Goal: Transaction & Acquisition: Purchase product/service

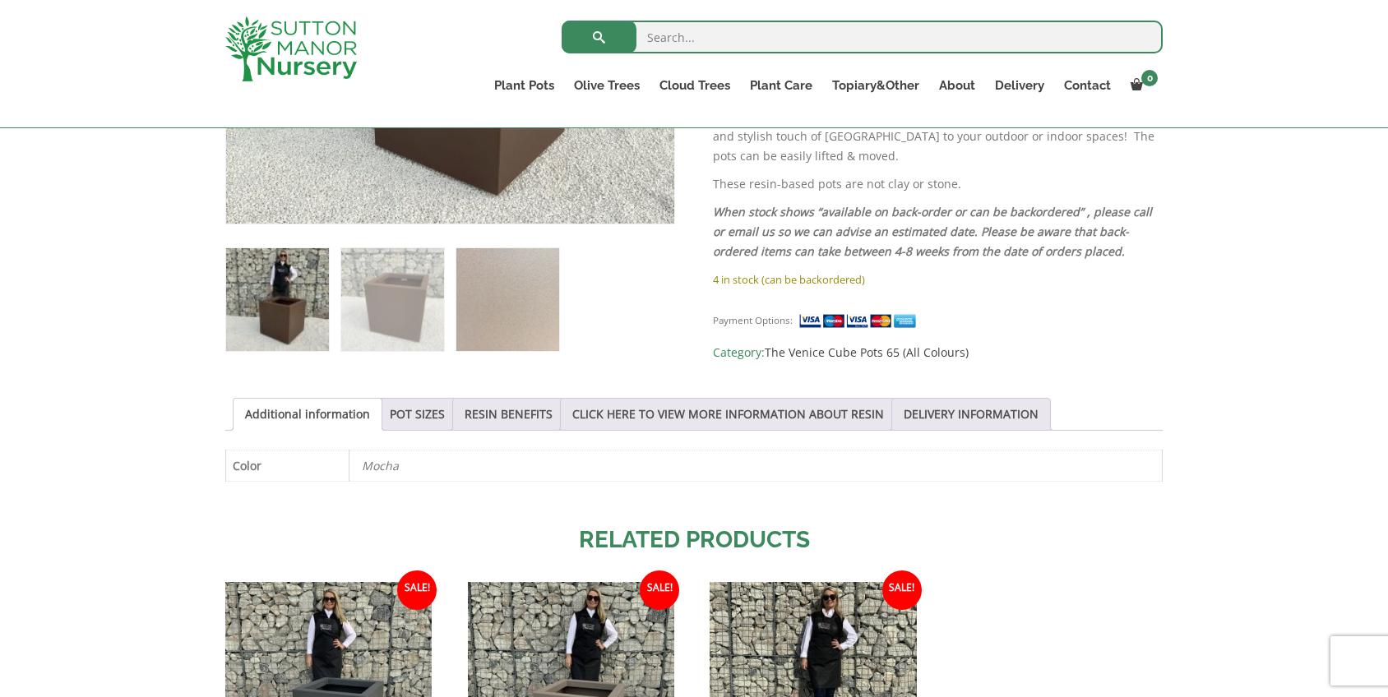
scroll to position [561, 0]
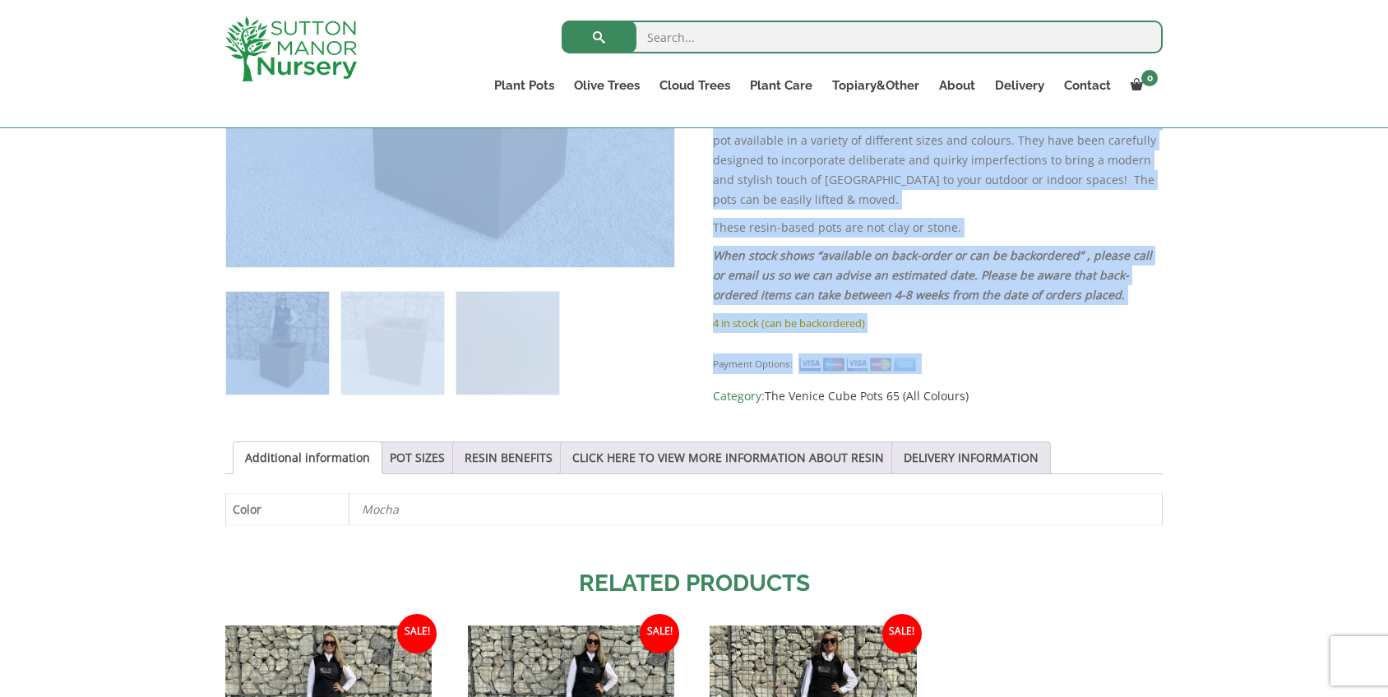
drag, startPoint x: 946, startPoint y: 340, endPoint x: 711, endPoint y: 152, distance: 301.2
click at [710, 150] on div "Sale! 🔍 The Venice Cube Pot 65 Colour Mocha Brown £ 474.95 Original price was: …" at bounding box center [693, 395] width 937 height 1154
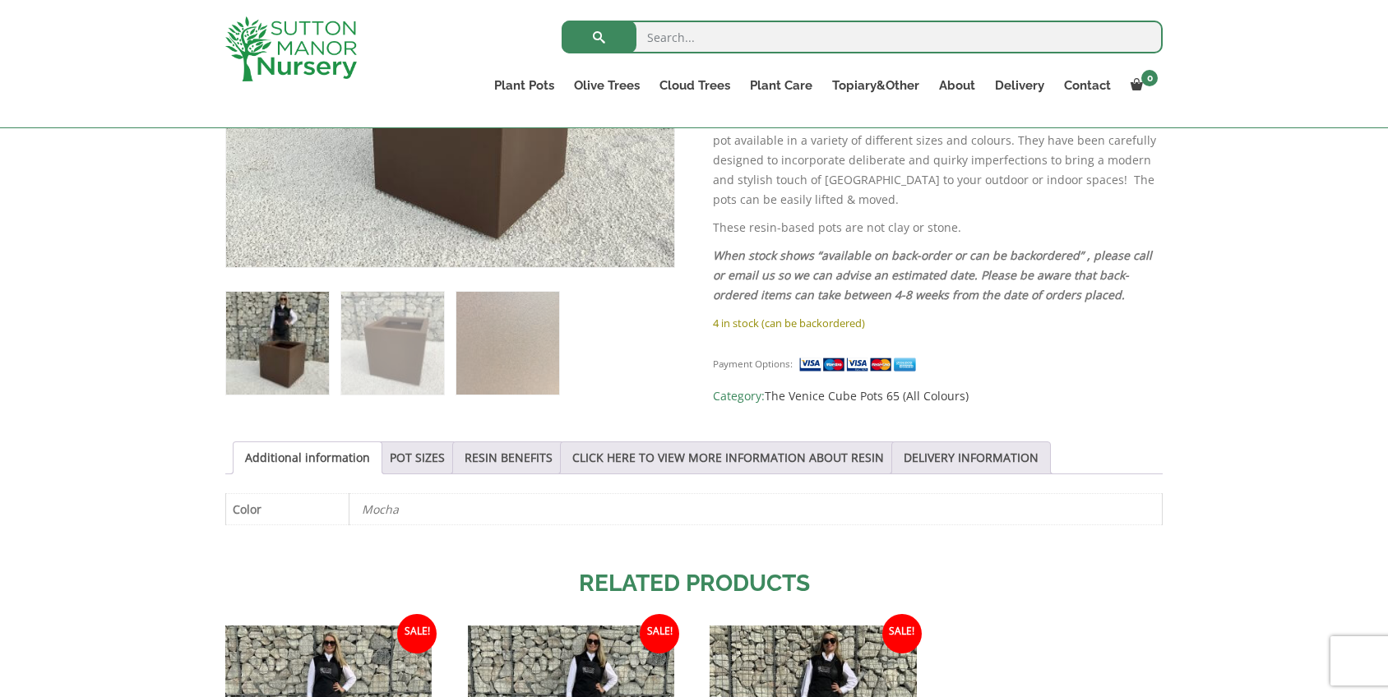
click at [1031, 345] on div "Payment Options: Category: The Venice Cube Pots 65 (All Colours)" at bounding box center [938, 373] width 450 height 65
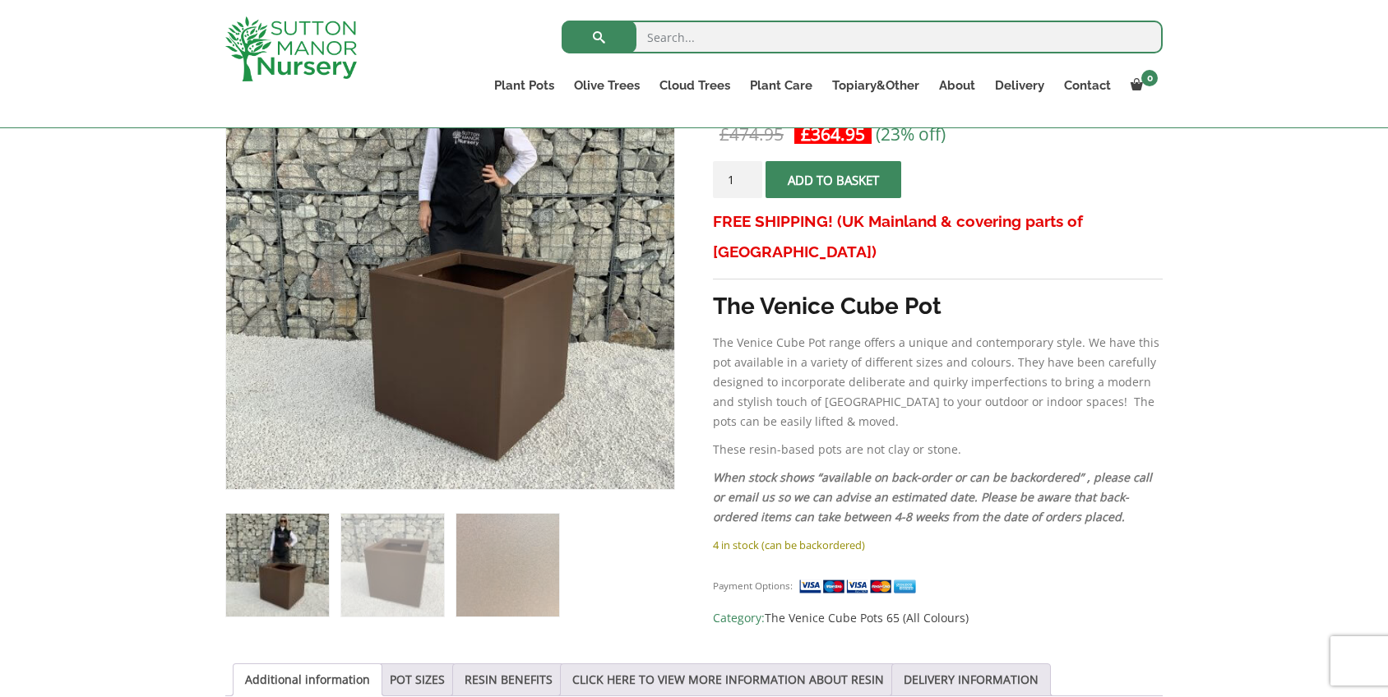
scroll to position [328, 0]
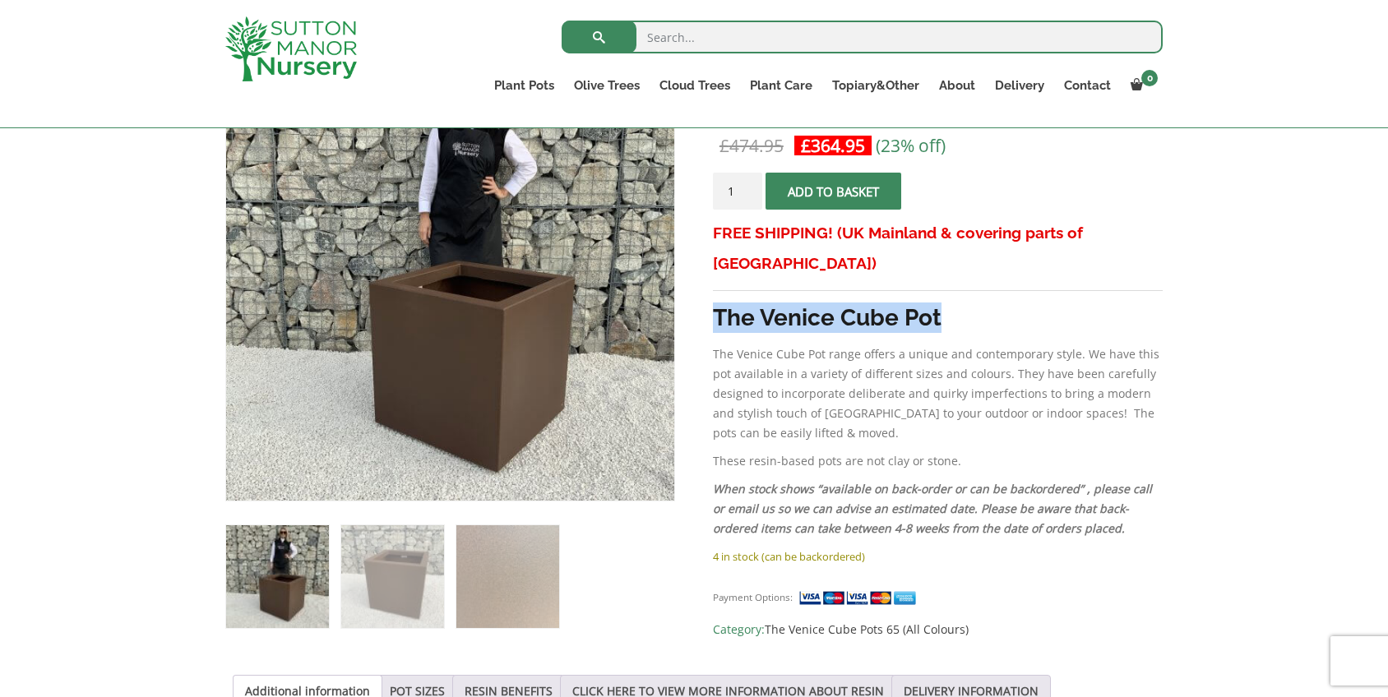
drag, startPoint x: 968, startPoint y: 291, endPoint x: 714, endPoint y: 288, distance: 254.1
click at [714, 303] on h3 "The Venice Cube Pot" at bounding box center [938, 318] width 450 height 30
click at [707, 289] on div "Sale! 🔍 The Venice Cube Pot 65 Colour Mocha Brown £ 474.95 Original price was: …" at bounding box center [693, 629] width 937 height 1154
drag, startPoint x: 940, startPoint y: 294, endPoint x: 977, endPoint y: 294, distance: 37.0
click at [977, 303] on h3 "The Venice Cube Pot" at bounding box center [938, 318] width 450 height 30
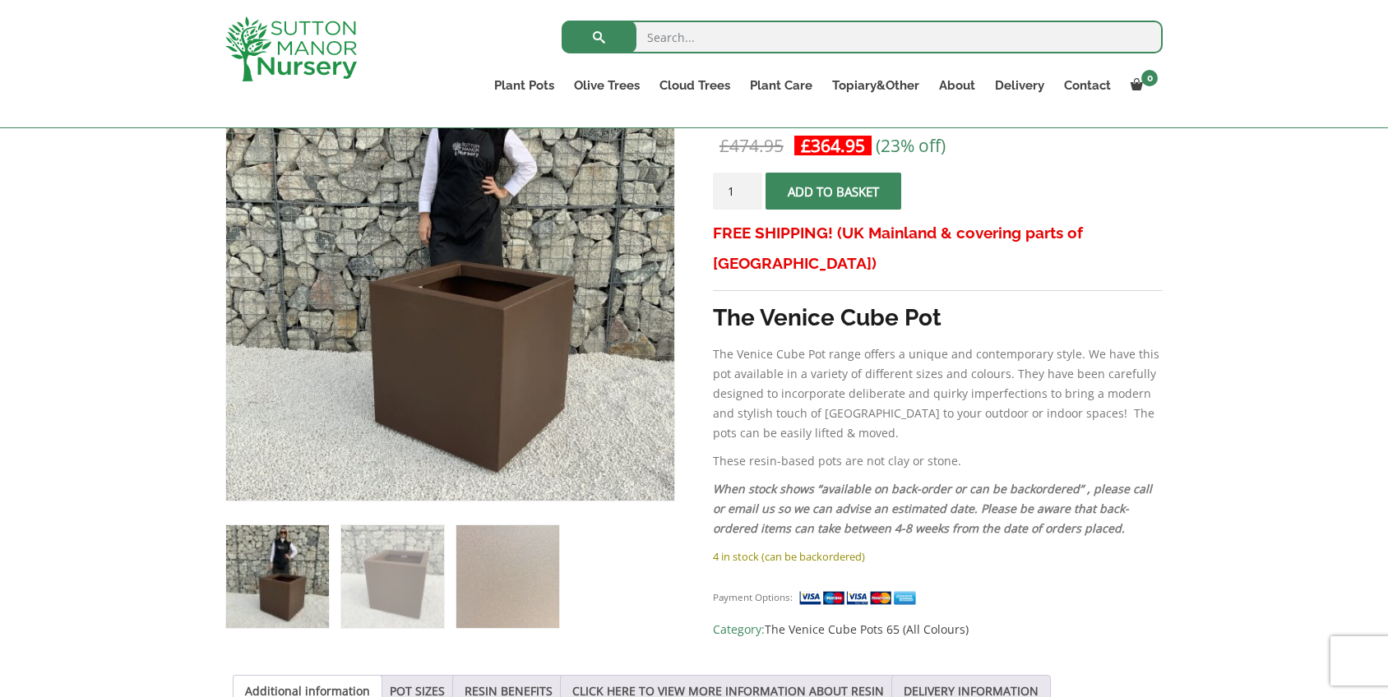
click at [977, 303] on h3 "The Venice Cube Pot" at bounding box center [938, 318] width 450 height 30
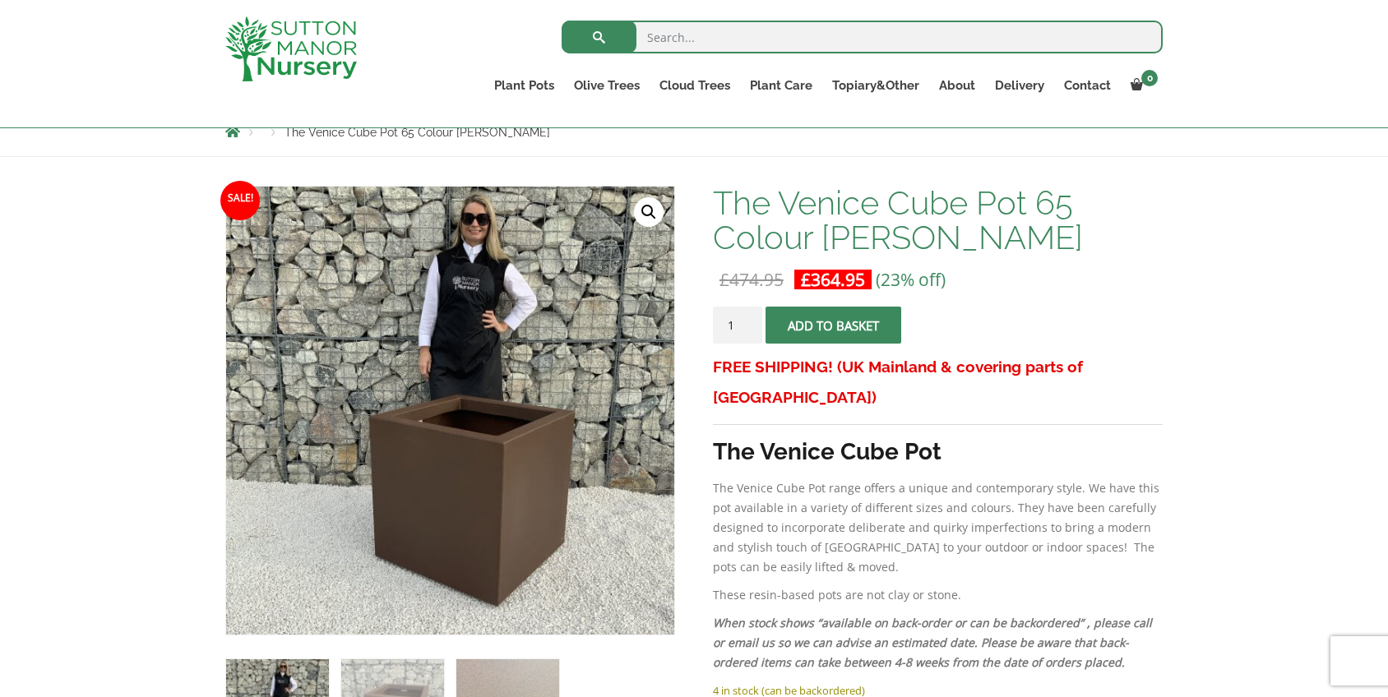
scroll to position [189, 0]
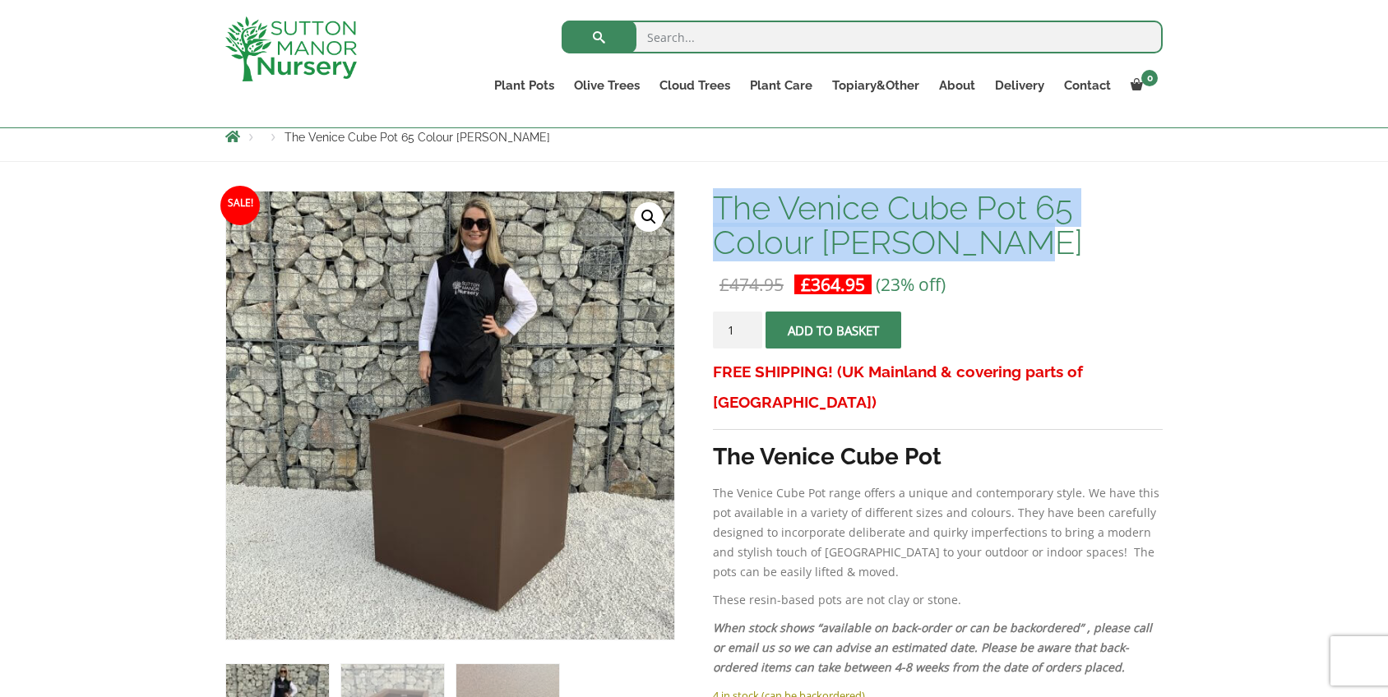
drag, startPoint x: 1058, startPoint y: 244, endPoint x: 717, endPoint y: 199, distance: 344.2
click at [717, 199] on h1 "The Venice Cube Pot 65 Colour [PERSON_NAME]" at bounding box center [938, 225] width 450 height 69
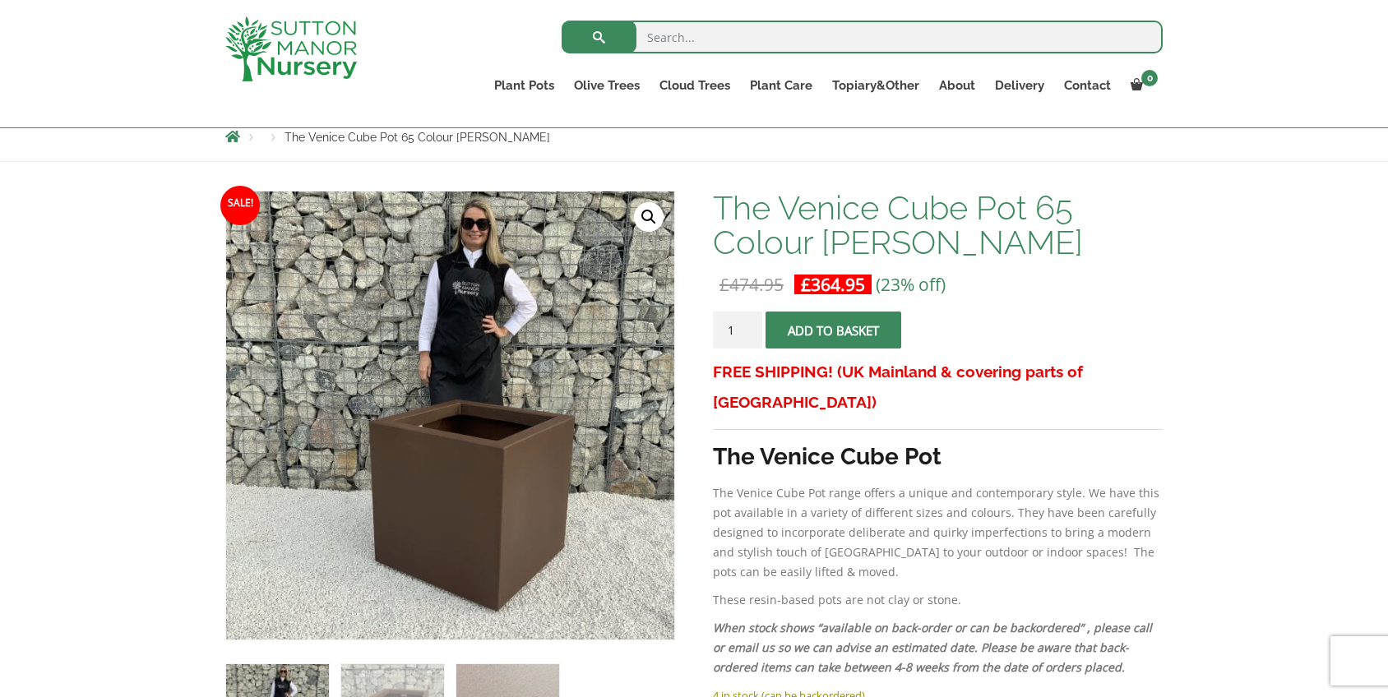
click at [1121, 274] on div "The Venice Cube Pot 65 Colour Mocha Brown £ 474.95 Original price was: £474.95.…" at bounding box center [938, 485] width 450 height 588
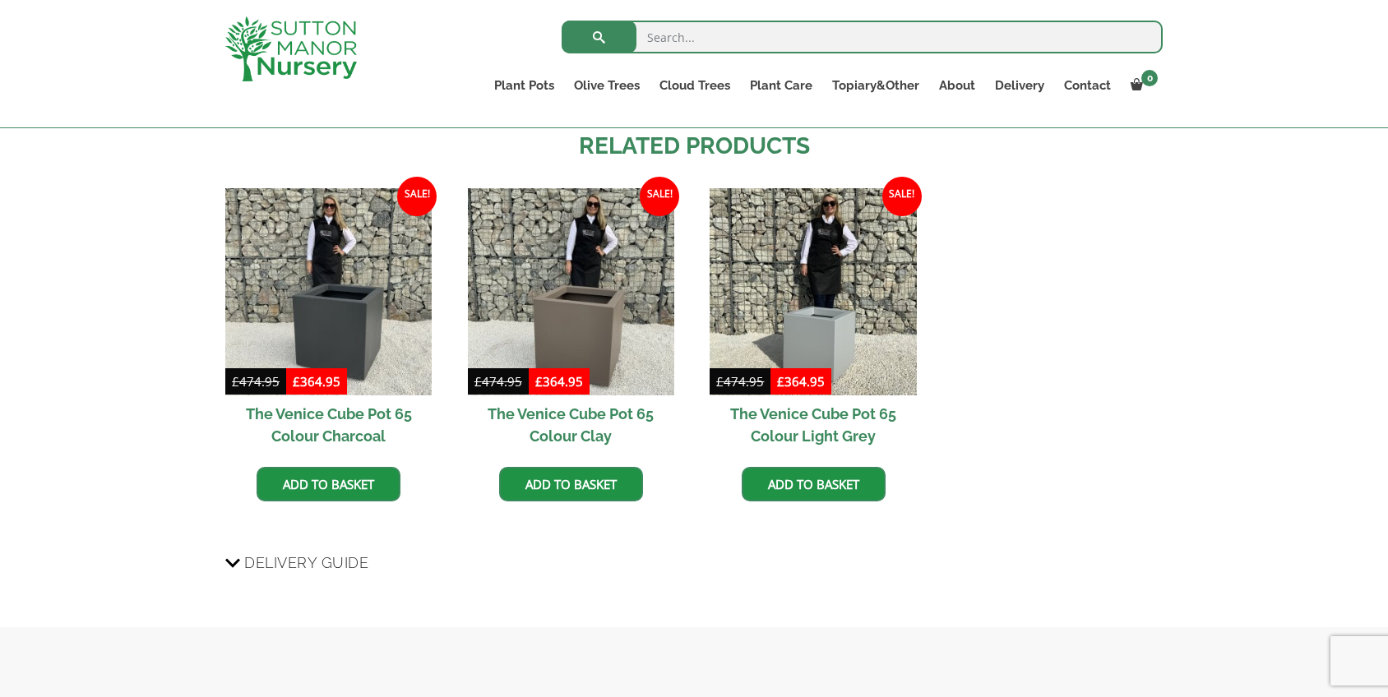
scroll to position [982, 0]
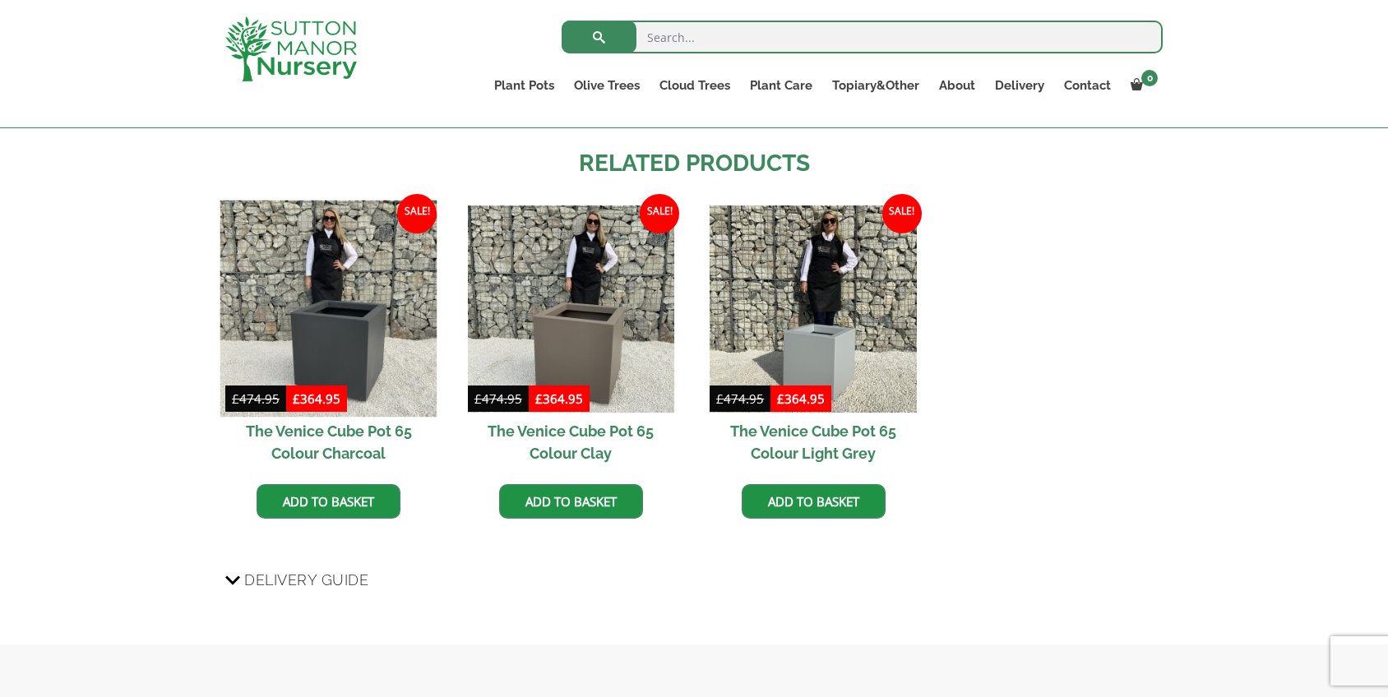
click at [375, 341] on img at bounding box center [328, 309] width 217 height 217
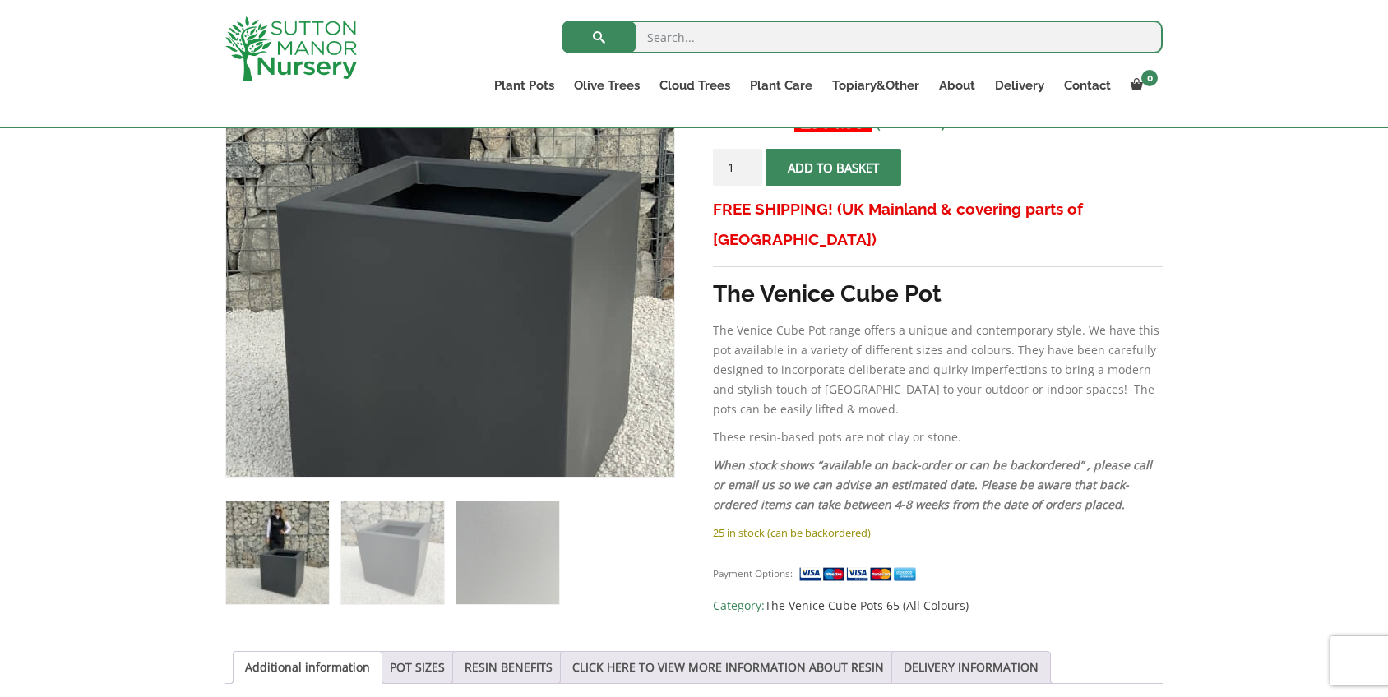
scroll to position [370, 0]
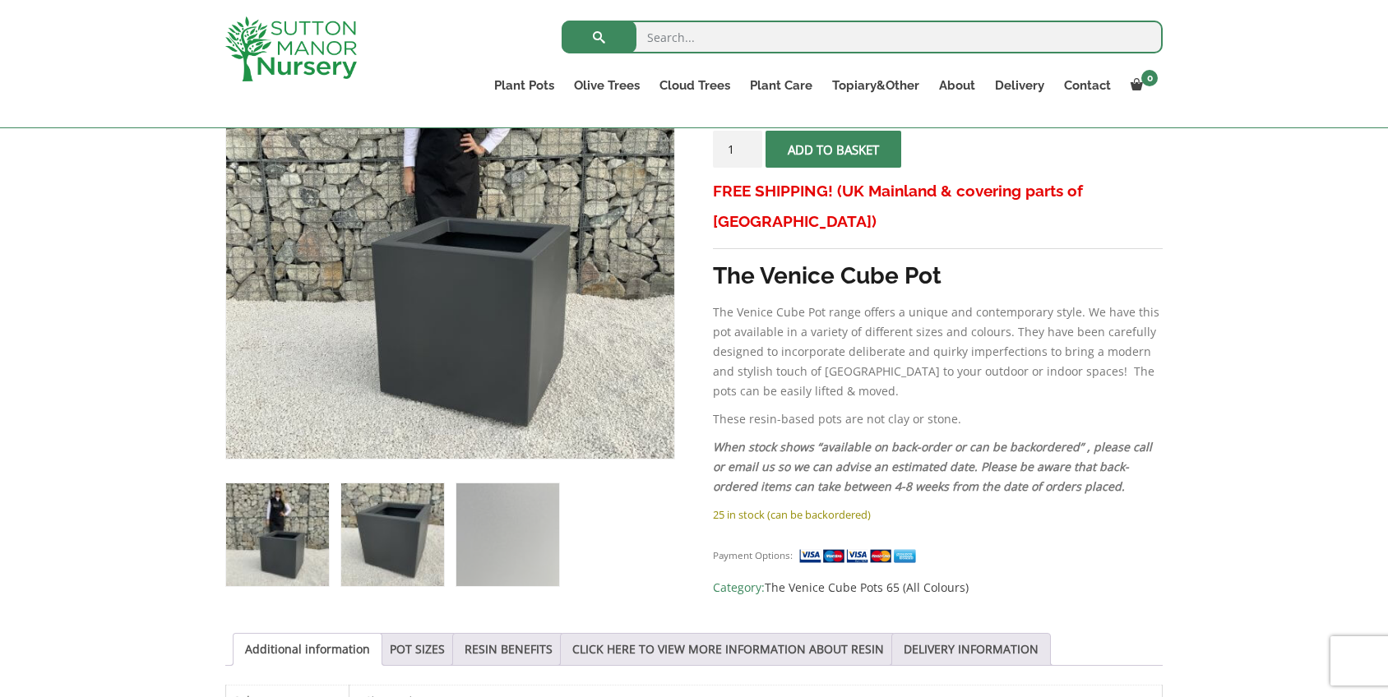
click at [405, 555] on img at bounding box center [392, 534] width 103 height 103
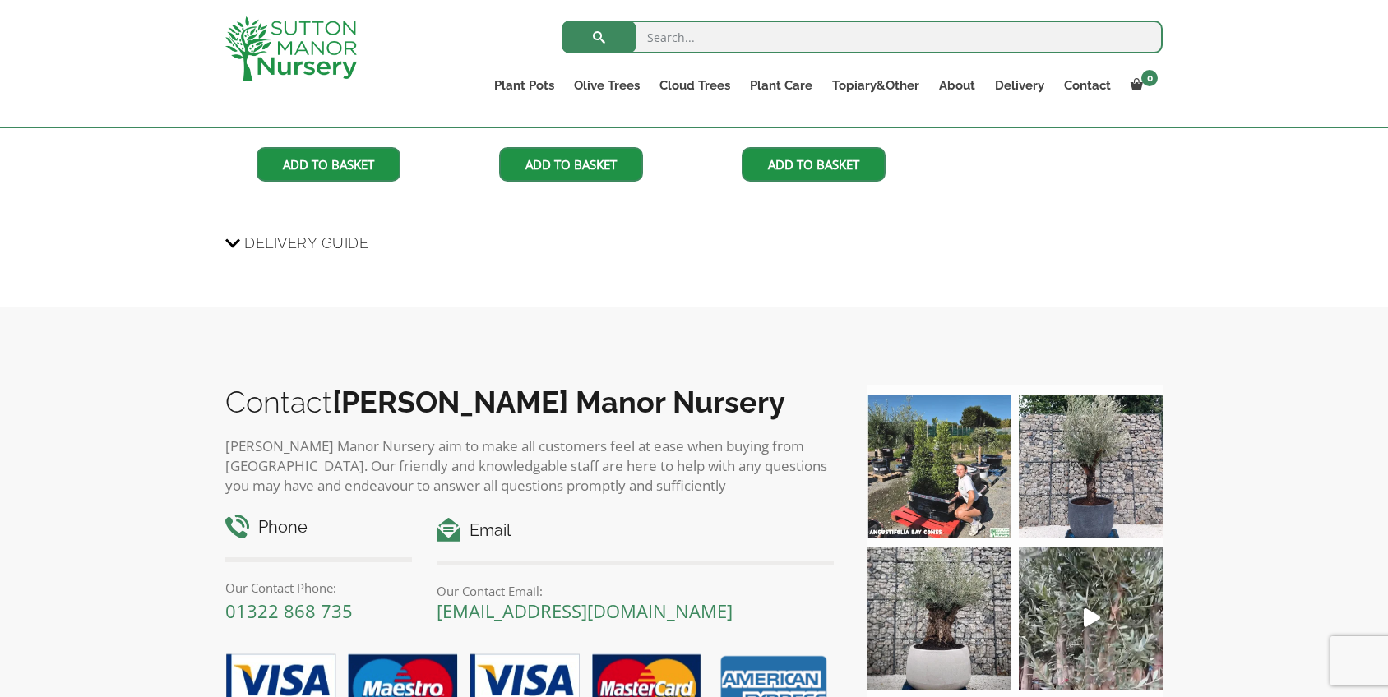
scroll to position [1315, 0]
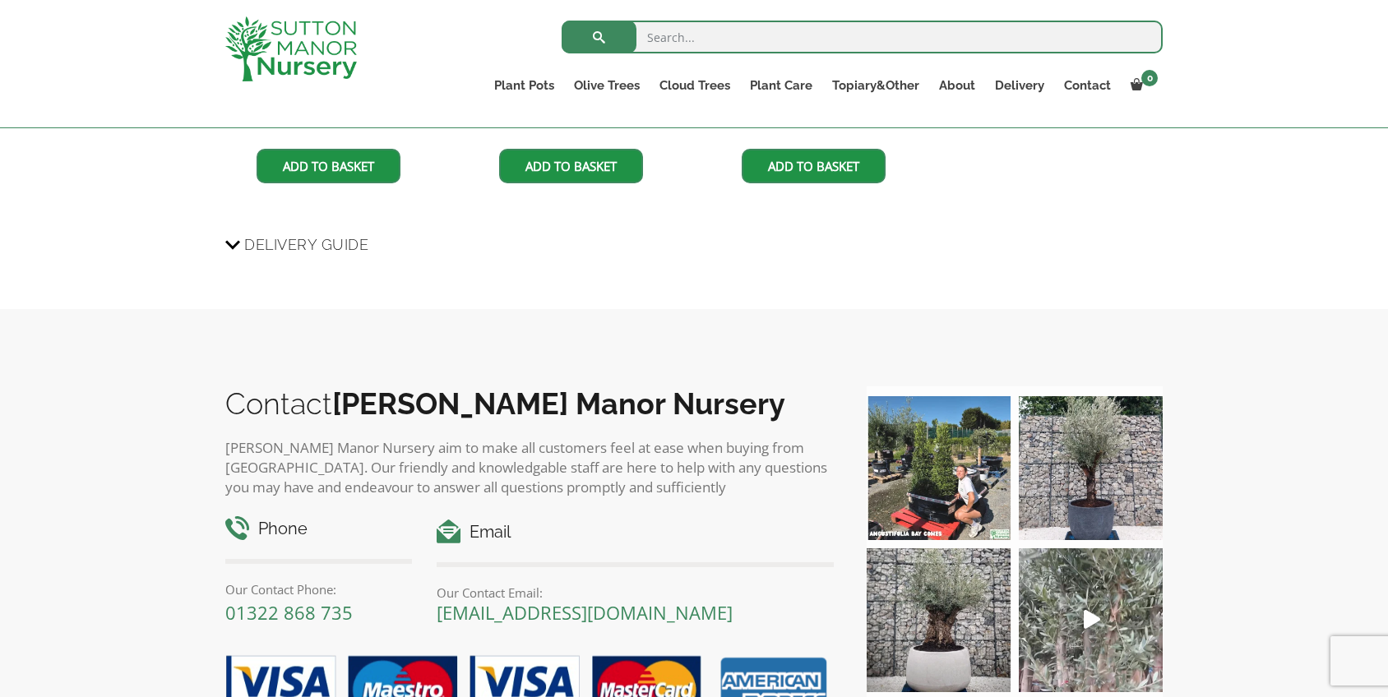
click at [1064, 466] on img at bounding box center [1091, 468] width 144 height 144
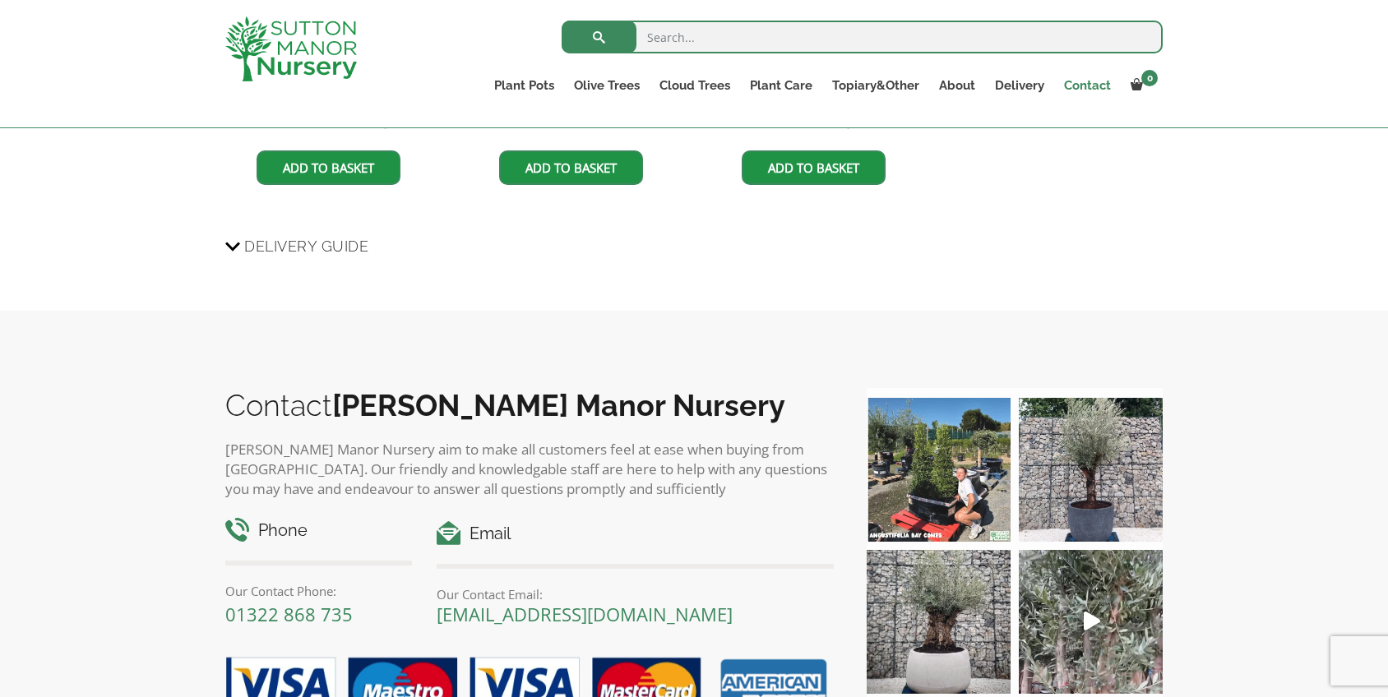
click at [1093, 90] on link "Contact" at bounding box center [1087, 85] width 67 height 23
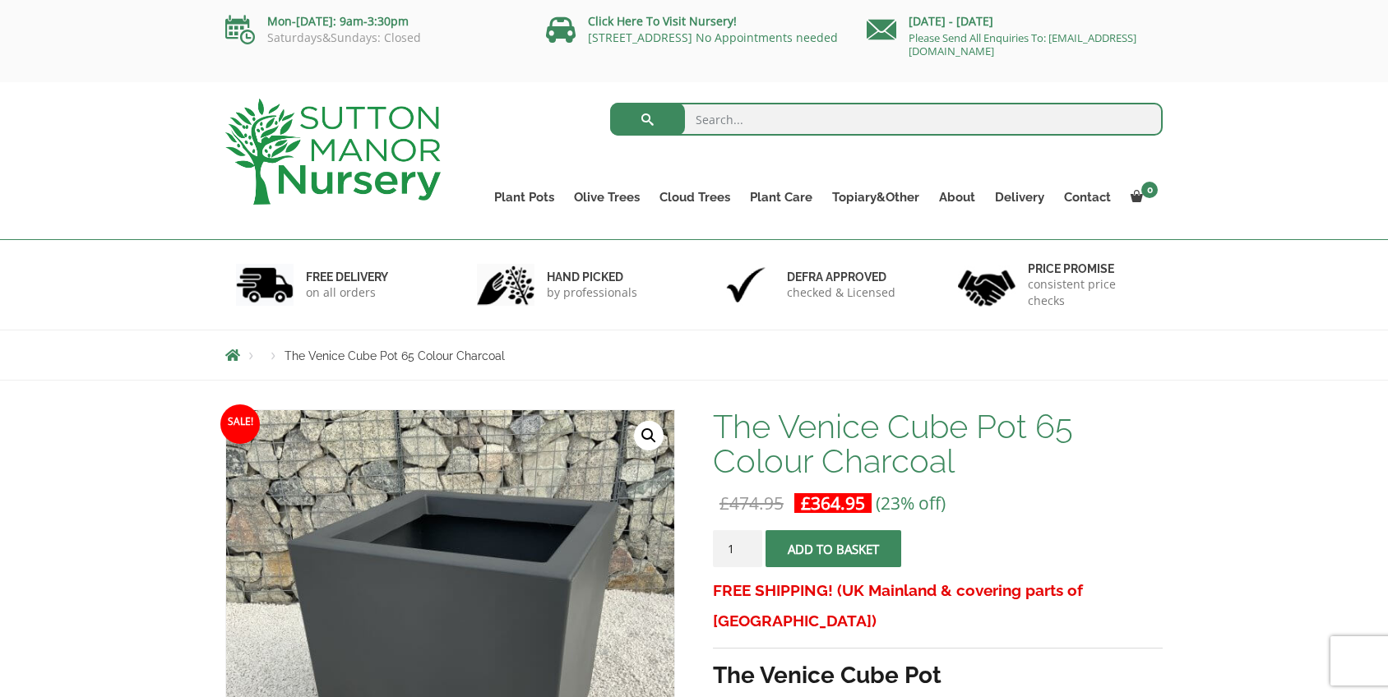
scroll to position [0, 0]
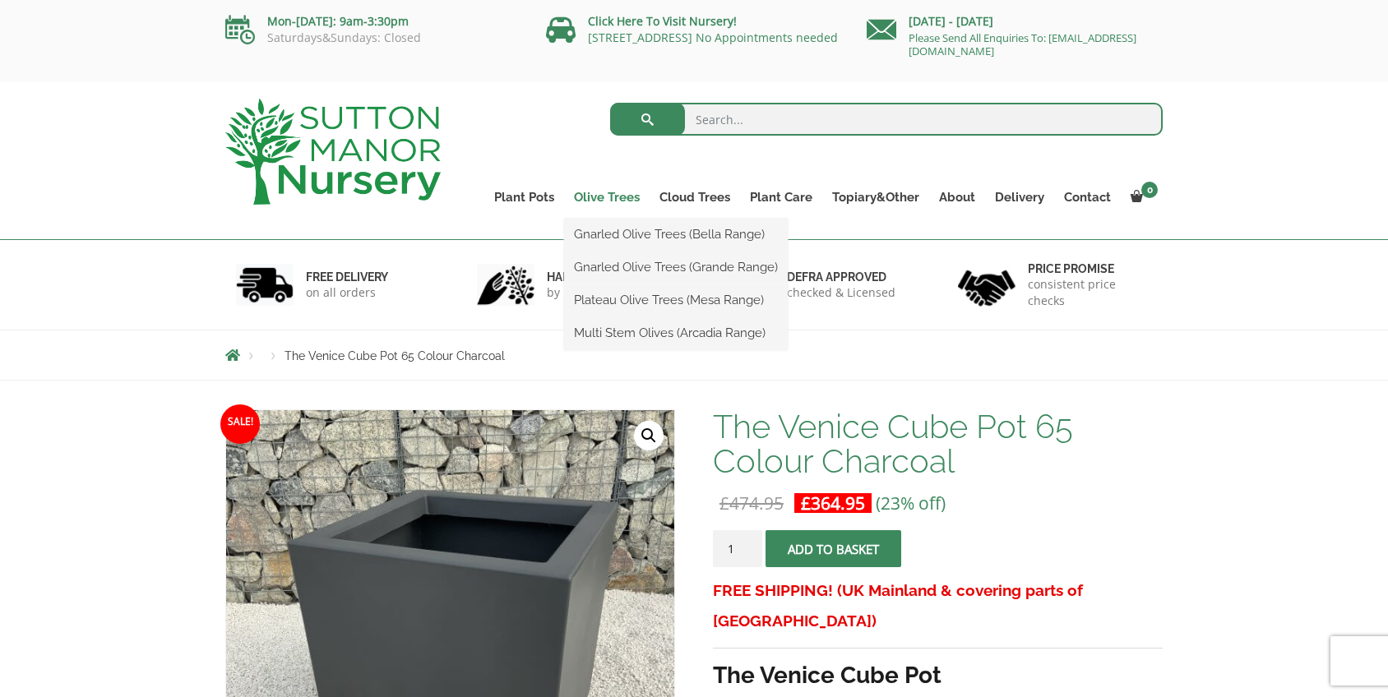
click at [623, 201] on link "Olive Trees" at bounding box center [606, 197] width 85 height 23
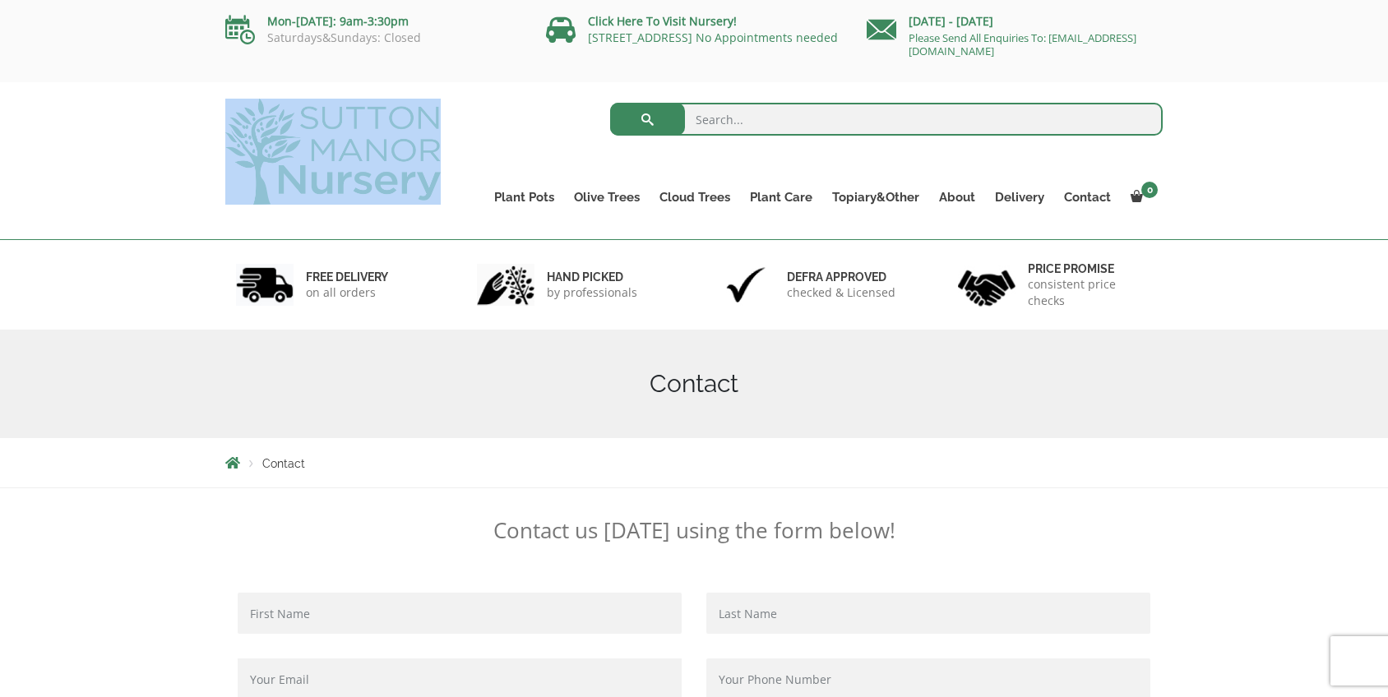
drag, startPoint x: 493, startPoint y: 124, endPoint x: 172, endPoint y: 155, distance: 323.0
click at [172, 155] on div "Search for: Plant Pots Resin Bonded Pots The Amalfi Pots The Milan Pots The Cap…" at bounding box center [694, 161] width 1388 height 158
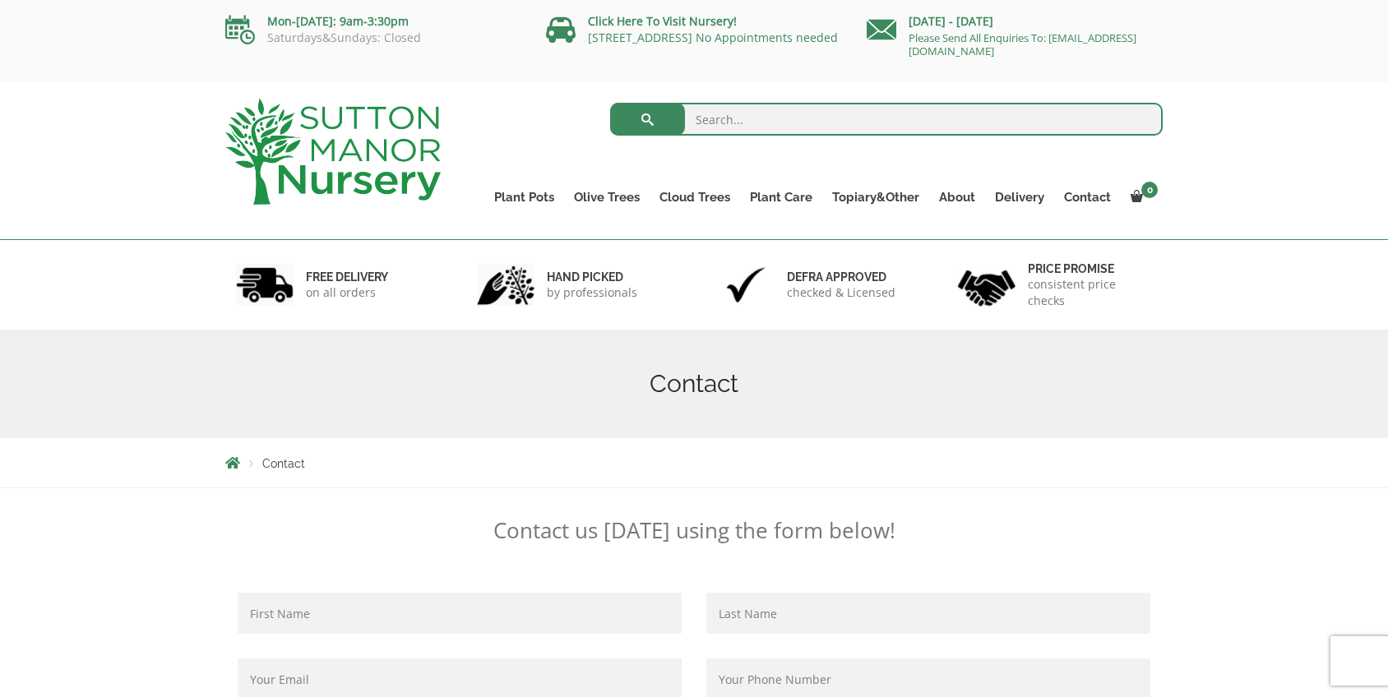
click at [198, 164] on div "Search for: Plant Pots Resin Bonded Pots The Amalfi Pots The Milan Pots The Cap…" at bounding box center [694, 161] width 1388 height 158
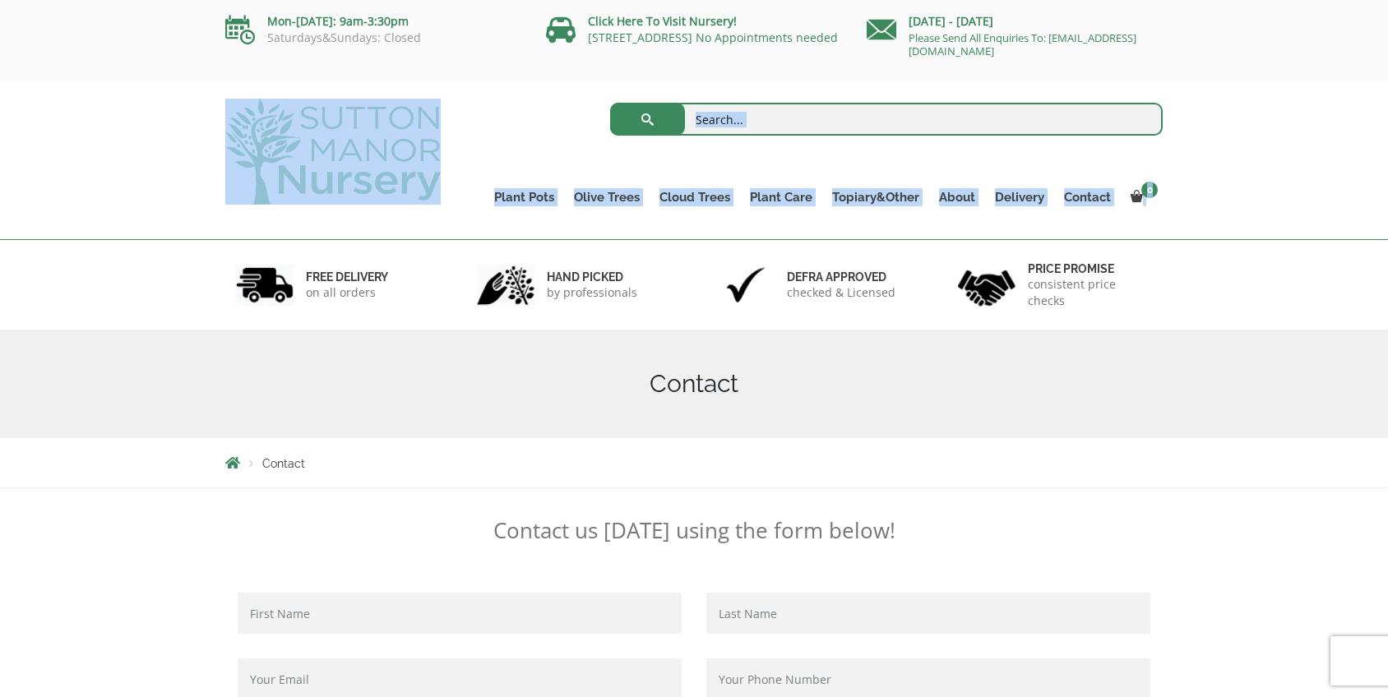
drag, startPoint x: 137, startPoint y: 194, endPoint x: 197, endPoint y: 117, distance: 97.8
click at [197, 117] on div "Search for: Plant Pots Resin Bonded Pots The Amalfi Pots The Milan Pots The Cap…" at bounding box center [694, 161] width 1388 height 158
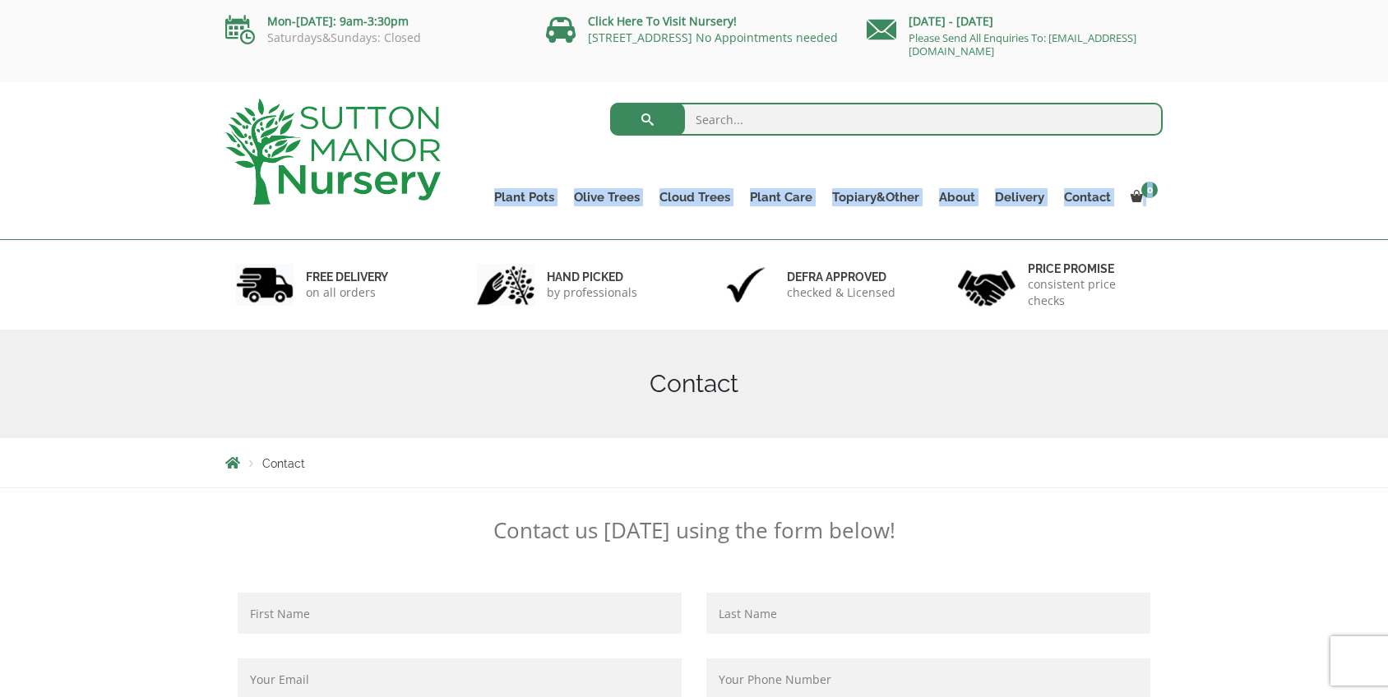
drag, startPoint x: 1238, startPoint y: 223, endPoint x: 482, endPoint y: 199, distance: 756.7
click at [482, 198] on div "Search for: Plant Pots Resin Bonded Pots The Amalfi Pots The Milan Pots The Cap…" at bounding box center [694, 161] width 1388 height 158
click at [482, 199] on div "Search for: Plant Pots Resin Bonded Pots The Amalfi Pots The Milan Pots The Cap…" at bounding box center [815, 160] width 722 height 157
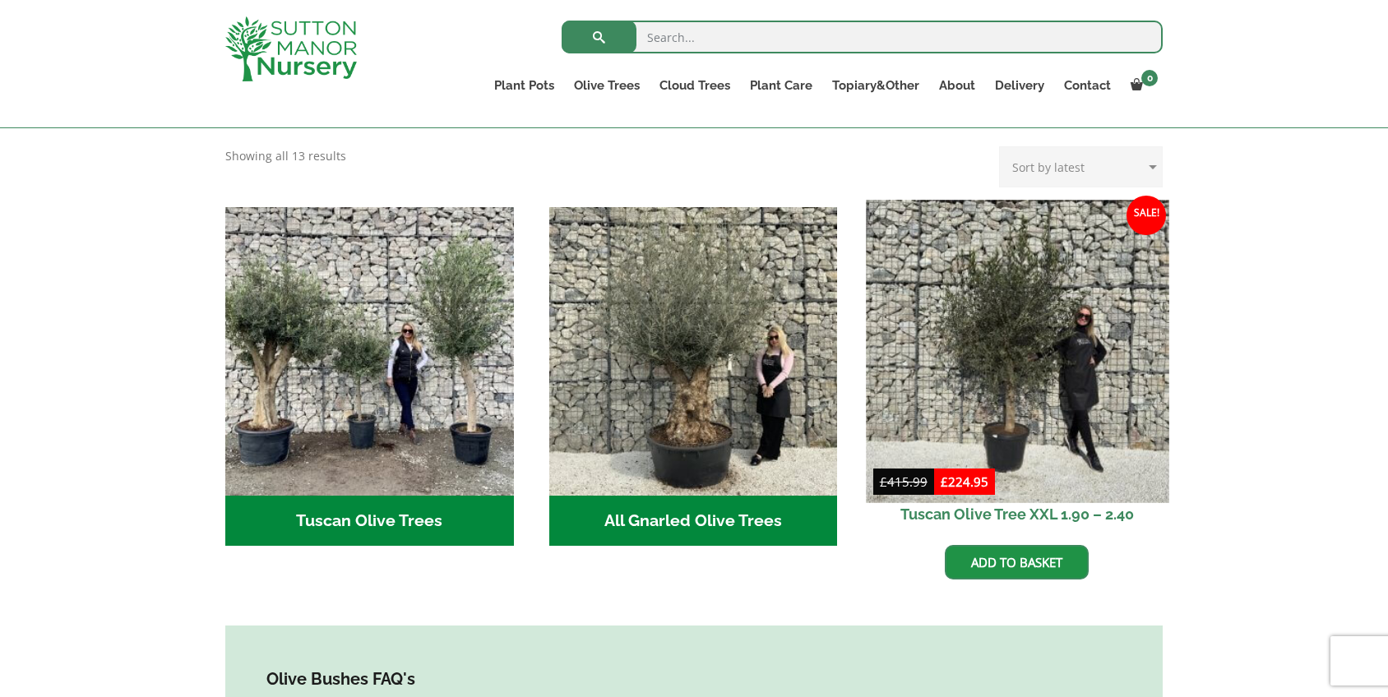
scroll to position [524, 0]
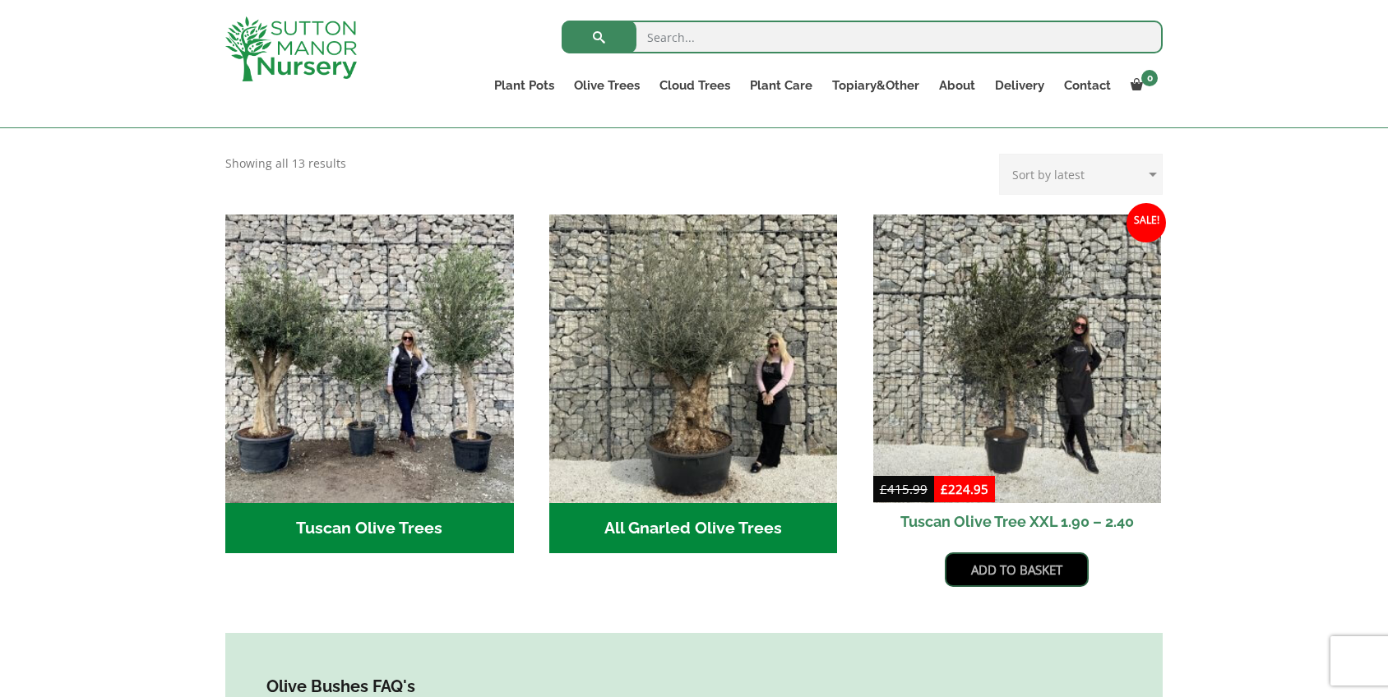
click at [1014, 559] on link "Add to basket" at bounding box center [1017, 569] width 144 height 35
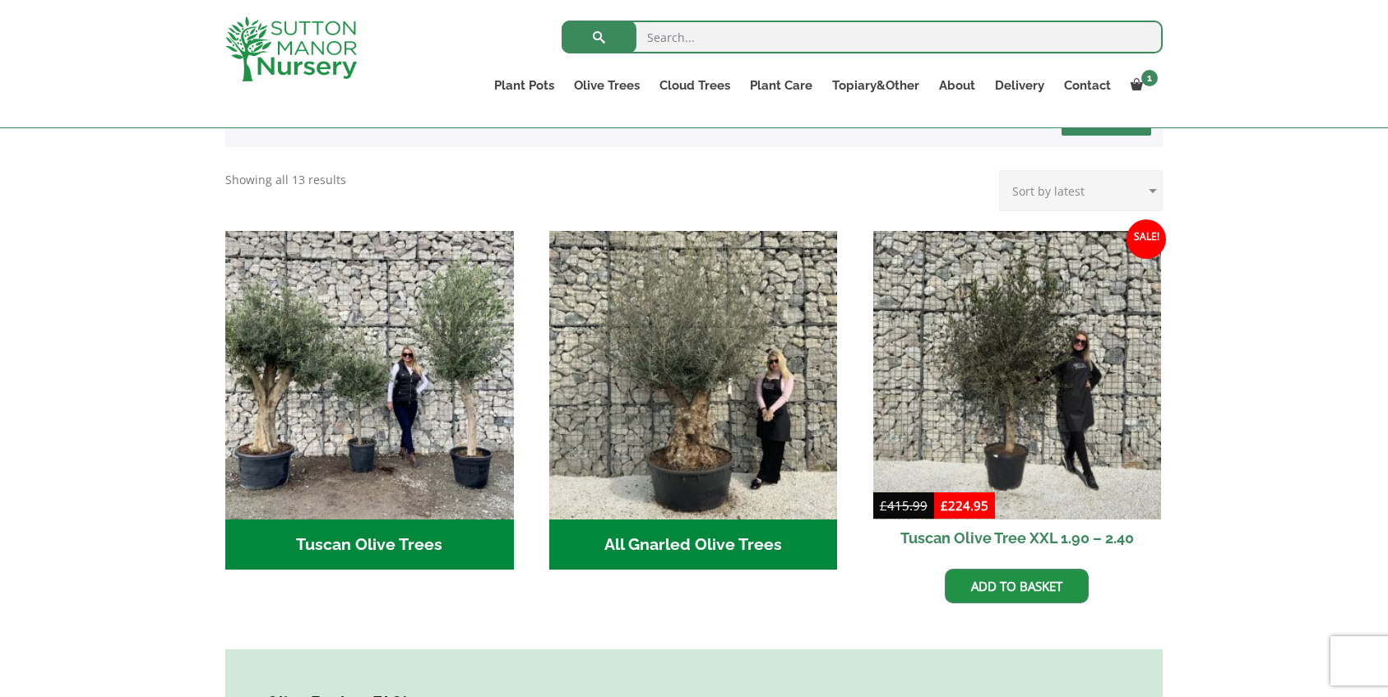
scroll to position [603, 0]
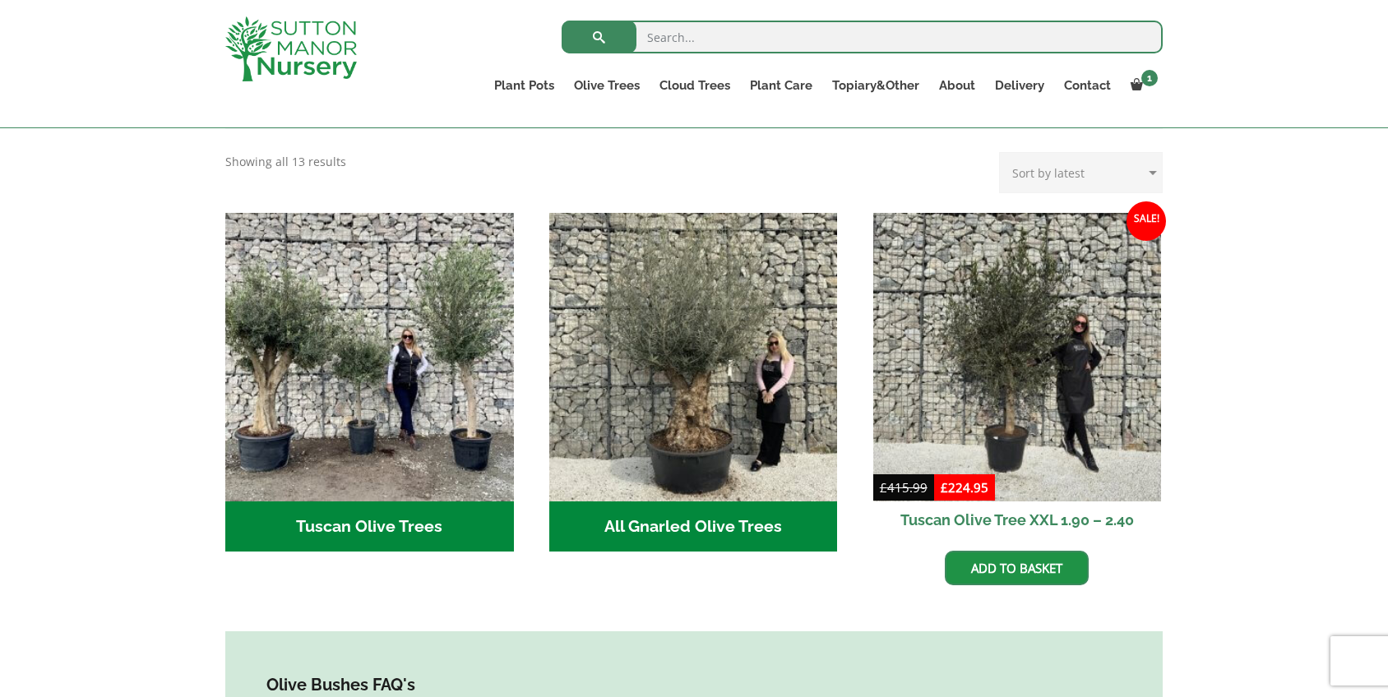
drag, startPoint x: 1195, startPoint y: 506, endPoint x: 1189, endPoint y: 514, distance: 9.9
click at [1187, 514] on div "Olive Trees for Sale Create a stunning Mediterranean-style garden with authenti…" at bounding box center [694, 645] width 1388 height 1579
click at [1189, 514] on div "Olive Trees for Sale Create a stunning Mediterranean-style garden with authenti…" at bounding box center [694, 645] width 1388 height 1579
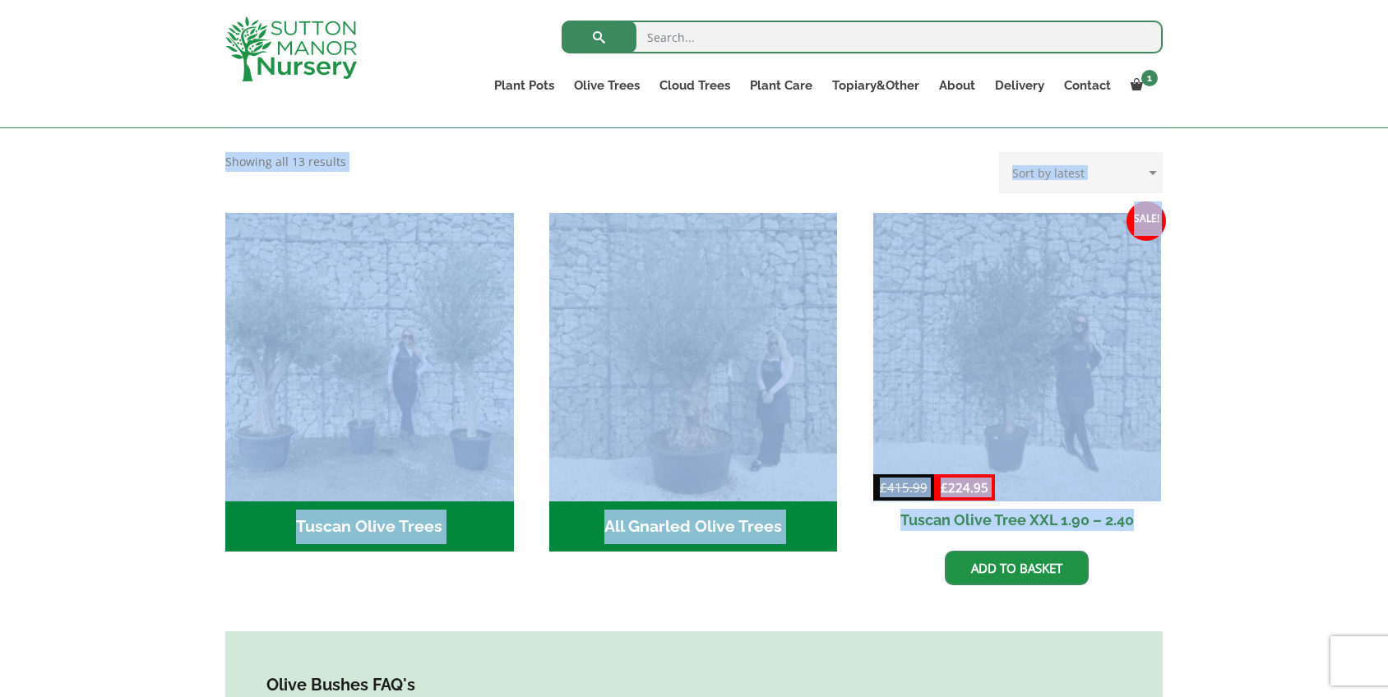
drag, startPoint x: 1180, startPoint y: 514, endPoint x: 1144, endPoint y: 506, distance: 36.1
click at [1144, 506] on div "Olive Trees for Sale Create a stunning Mediterranean-style garden with authenti…" at bounding box center [694, 645] width 1388 height 1579
click at [1050, 556] on link "Add to basket" at bounding box center [1017, 568] width 144 height 35
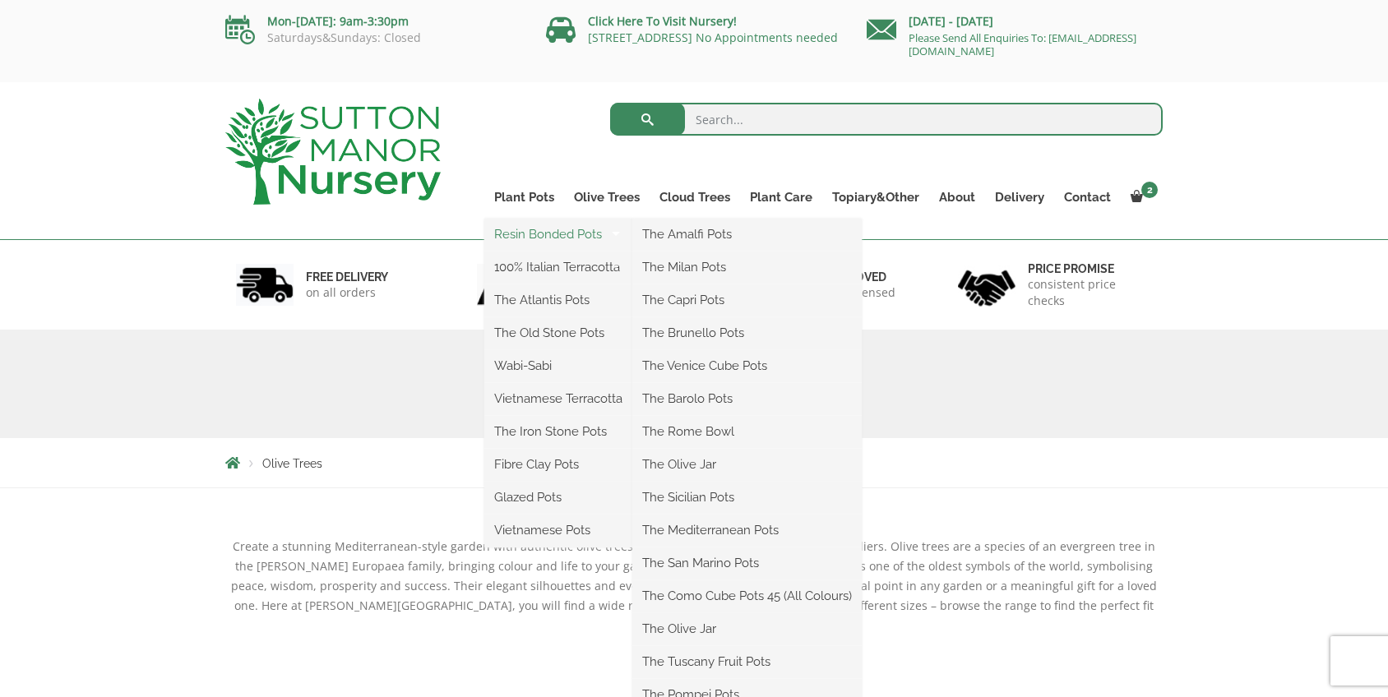
click at [540, 233] on link "Resin Bonded Pots" at bounding box center [558, 234] width 148 height 25
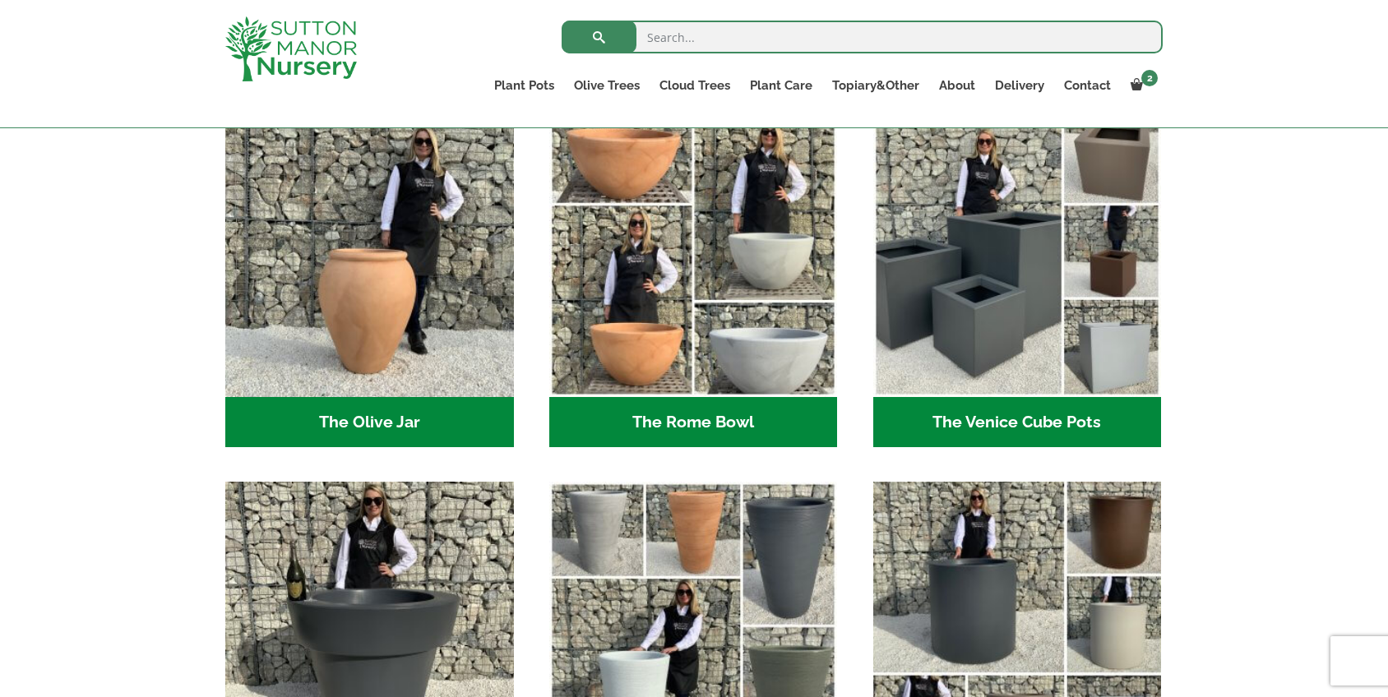
scroll to position [1570, 0]
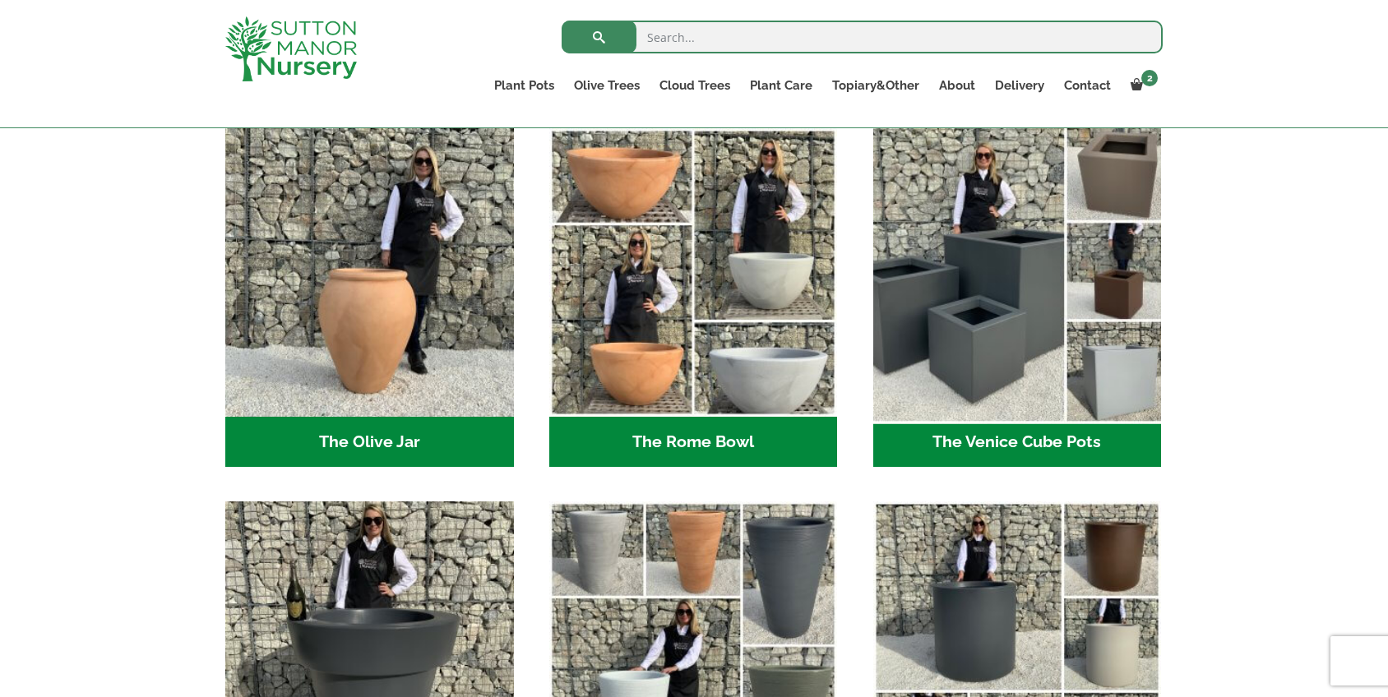
click at [986, 276] on img "Visit product category The Venice Cube Pots" at bounding box center [1017, 273] width 303 height 303
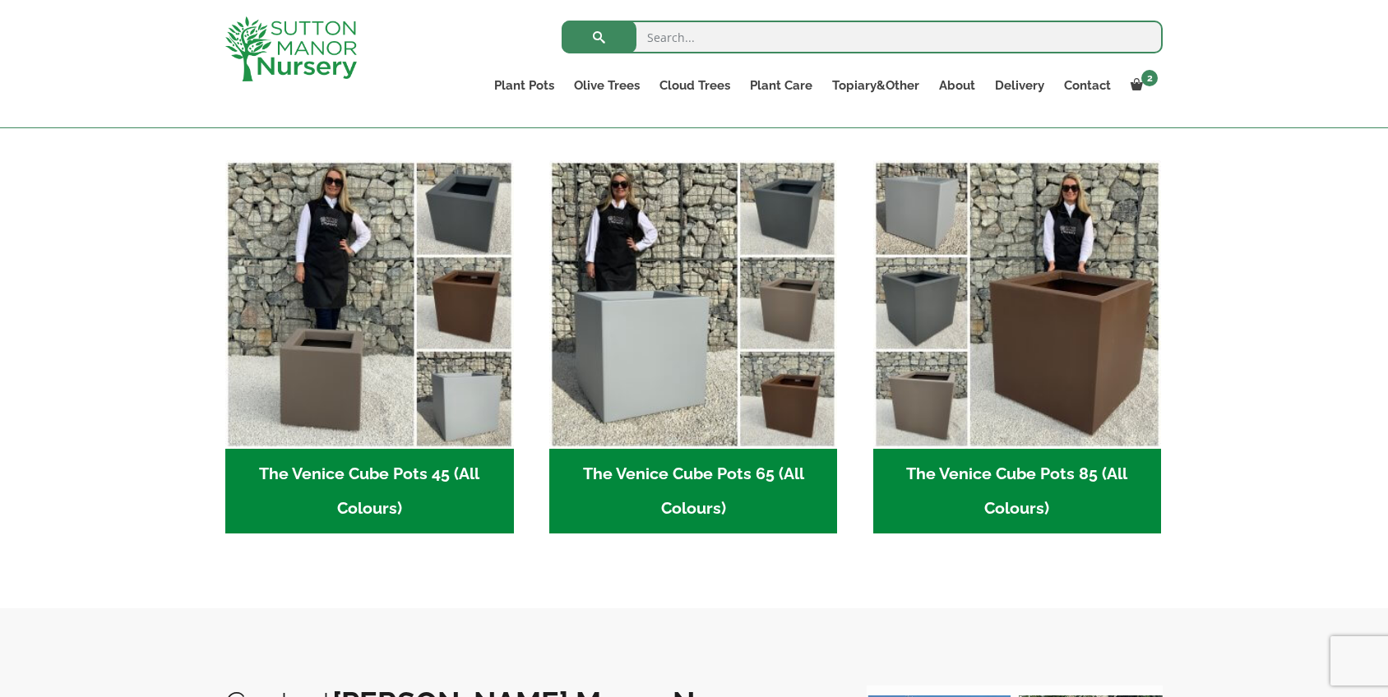
scroll to position [385, 0]
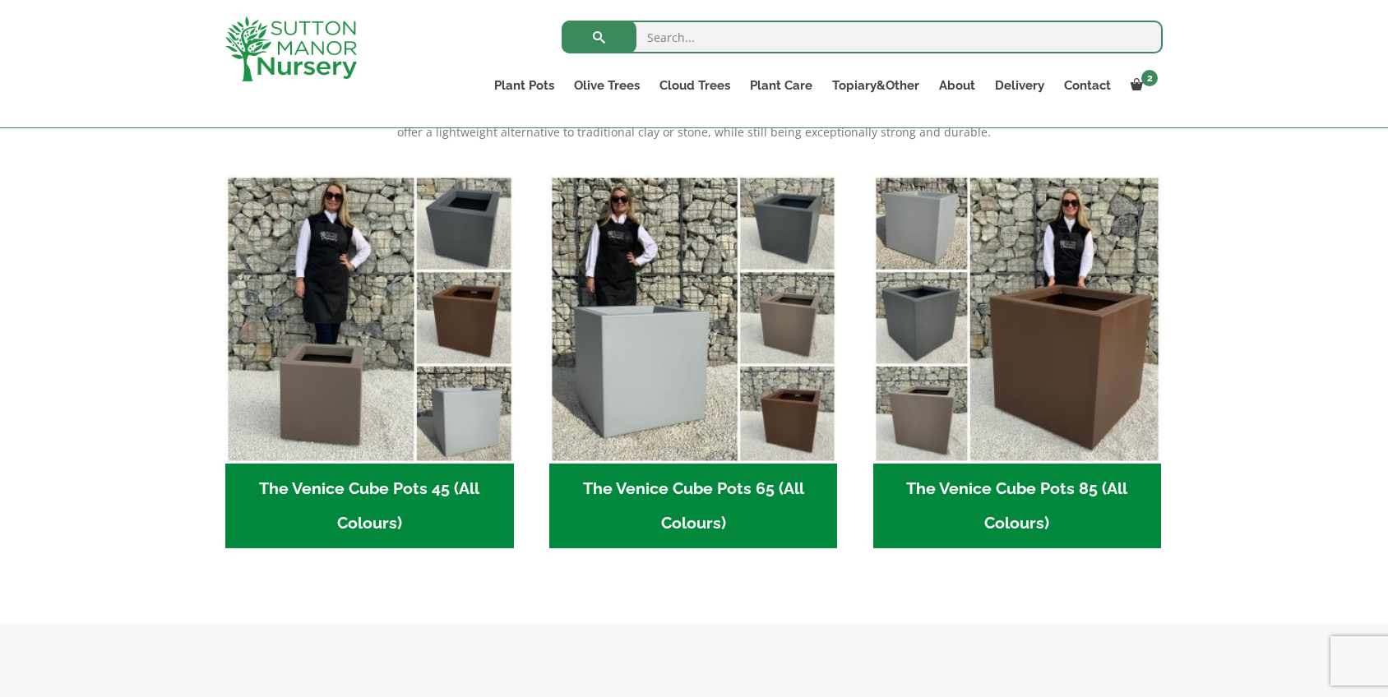
click at [693, 489] on h2 "The Venice Cube Pots 65 (All Colours) (4)" at bounding box center [693, 506] width 289 height 85
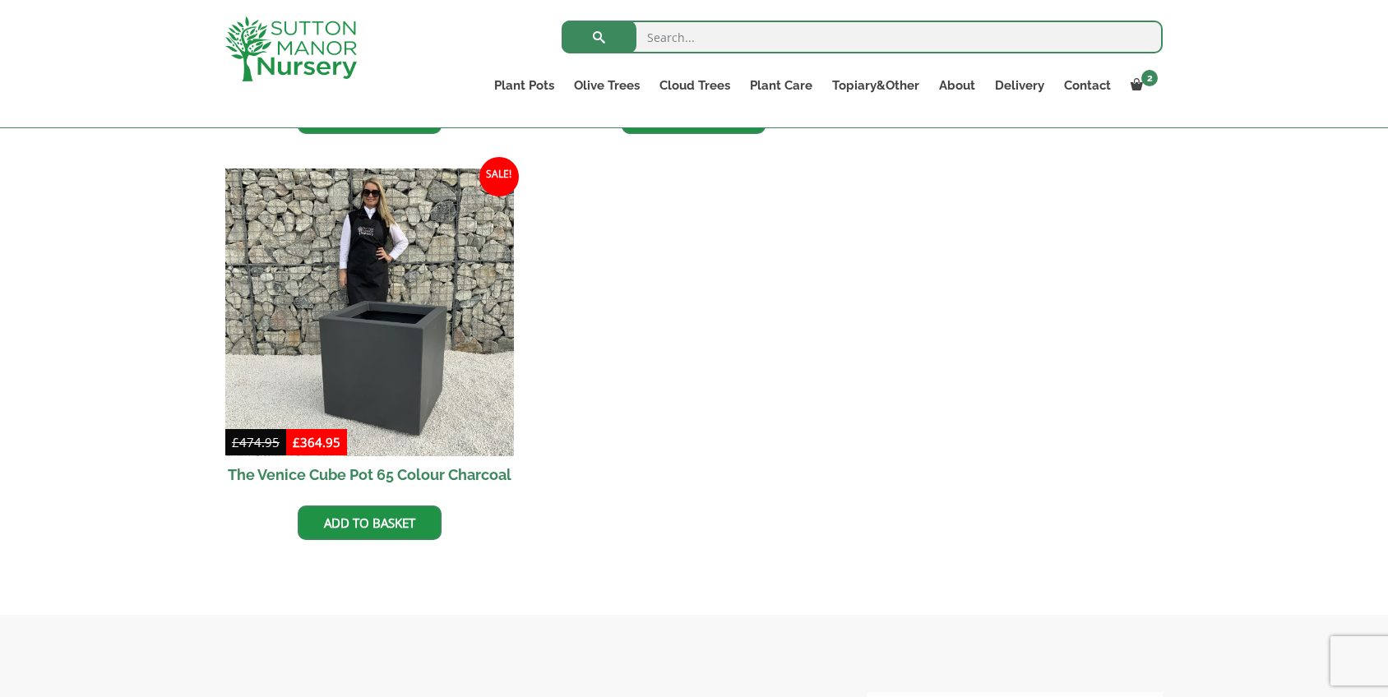
scroll to position [810, 0]
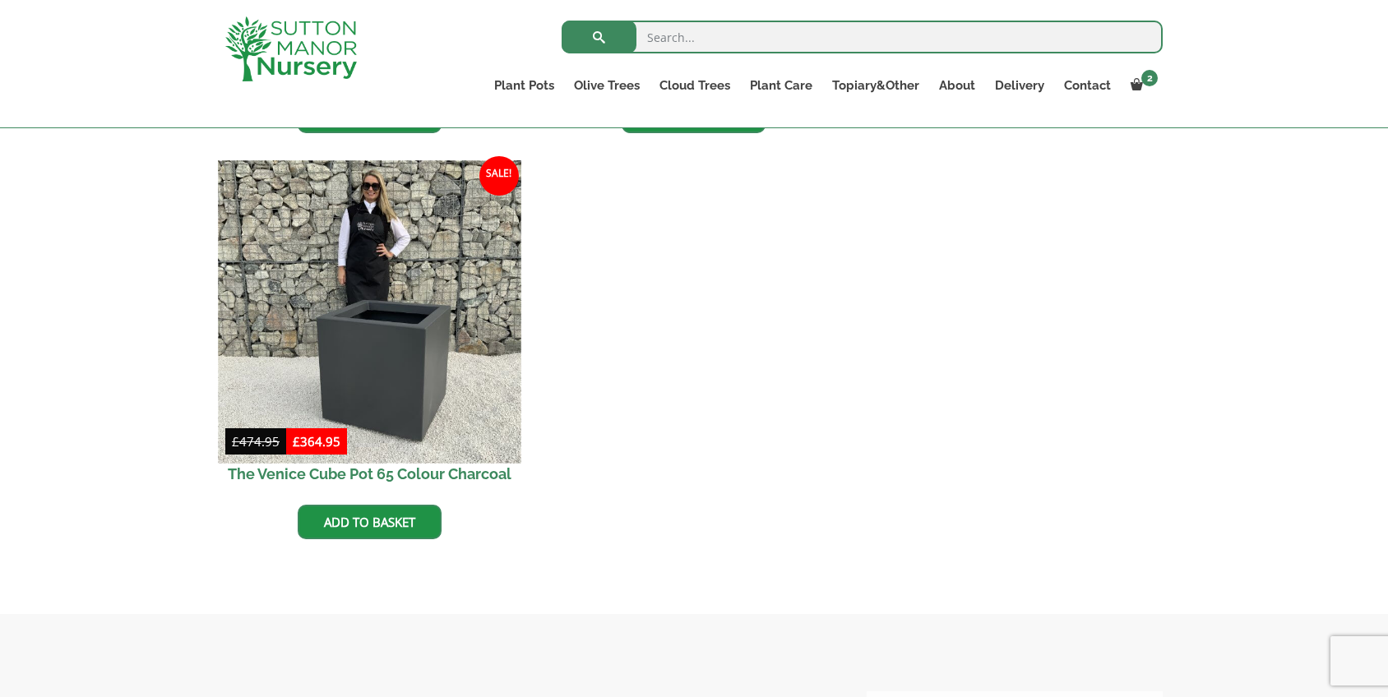
click at [436, 373] on img at bounding box center [369, 311] width 303 height 303
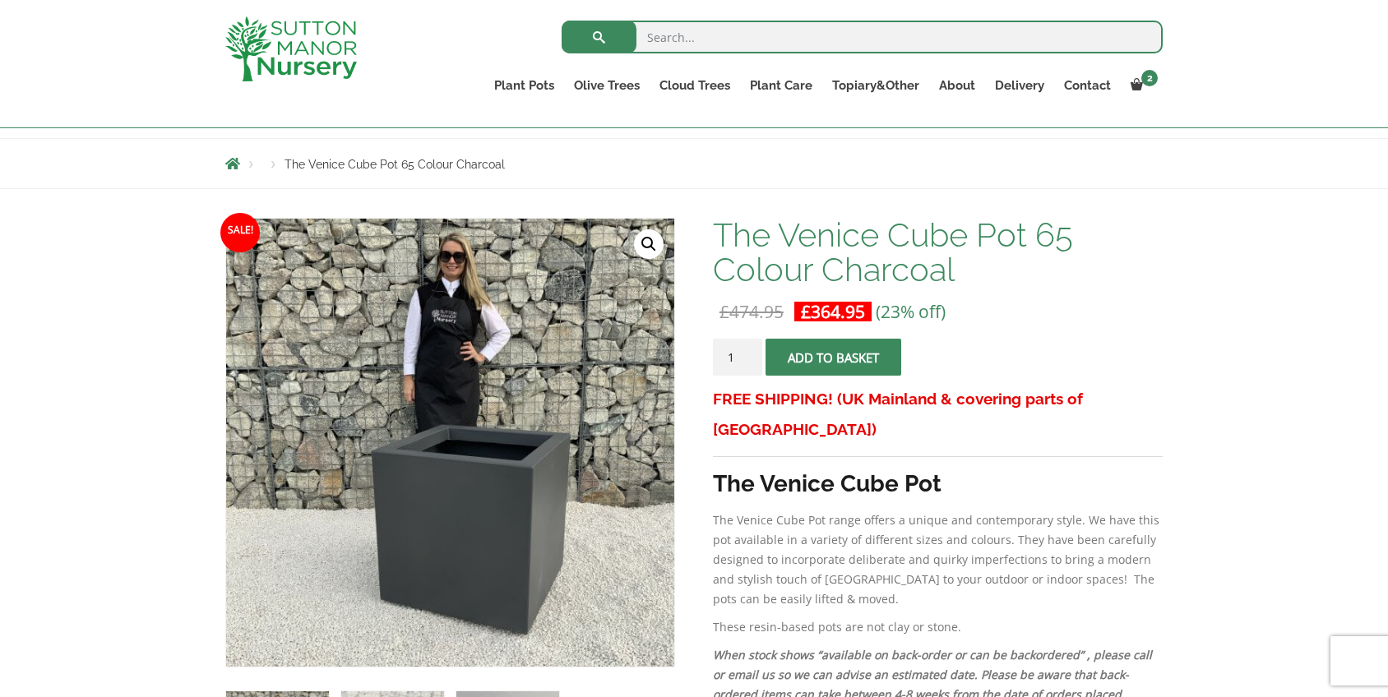
scroll to position [162, 0]
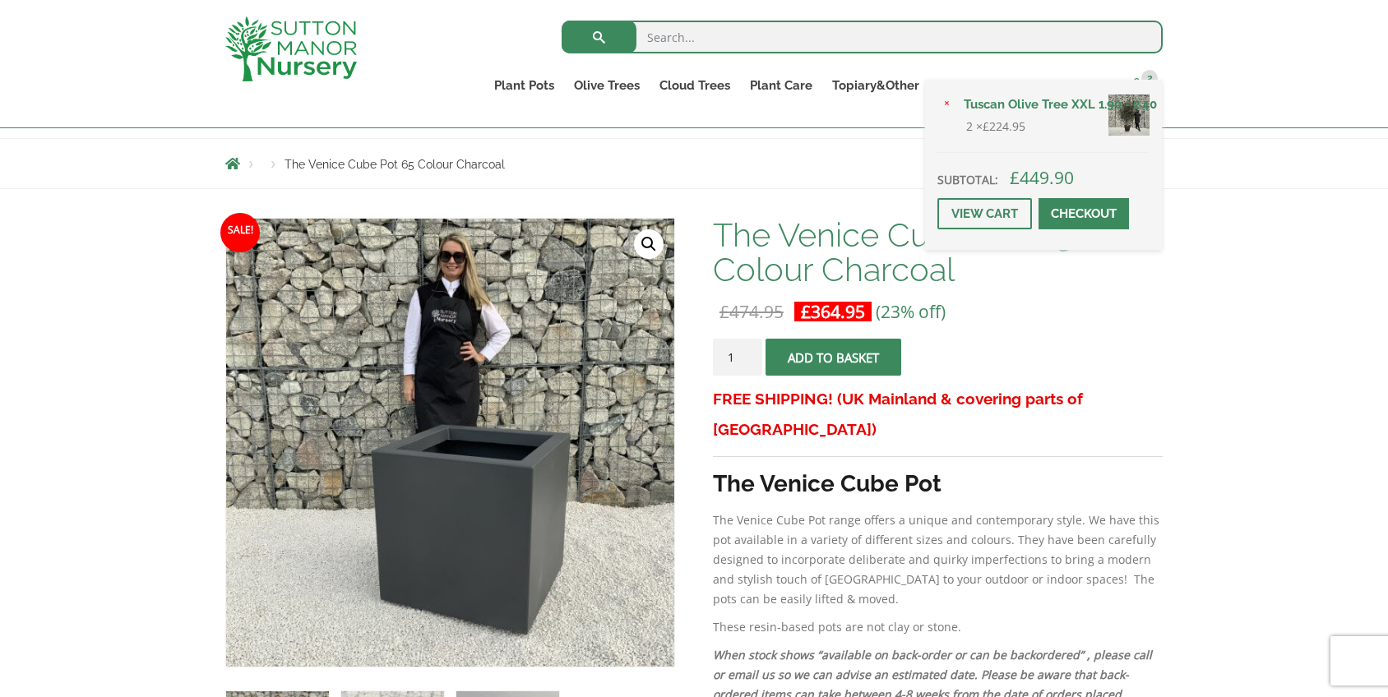
click at [1138, 86] on span at bounding box center [1136, 84] width 12 height 12
